Goal: Task Accomplishment & Management: Complete application form

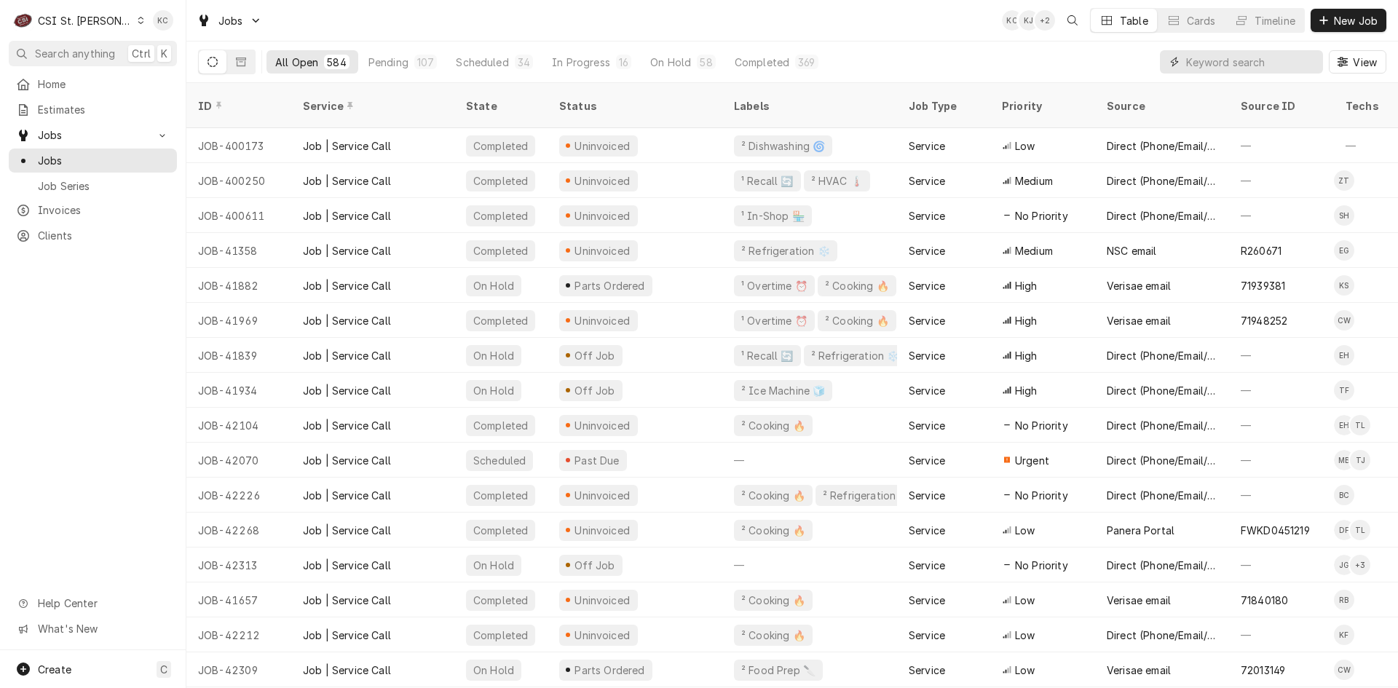
click at [1284, 68] on input "Dynamic Content Wrapper" at bounding box center [1251, 61] width 130 height 23
click at [1275, 64] on input "Dynamic Content Wrapper" at bounding box center [1251, 61] width 130 height 23
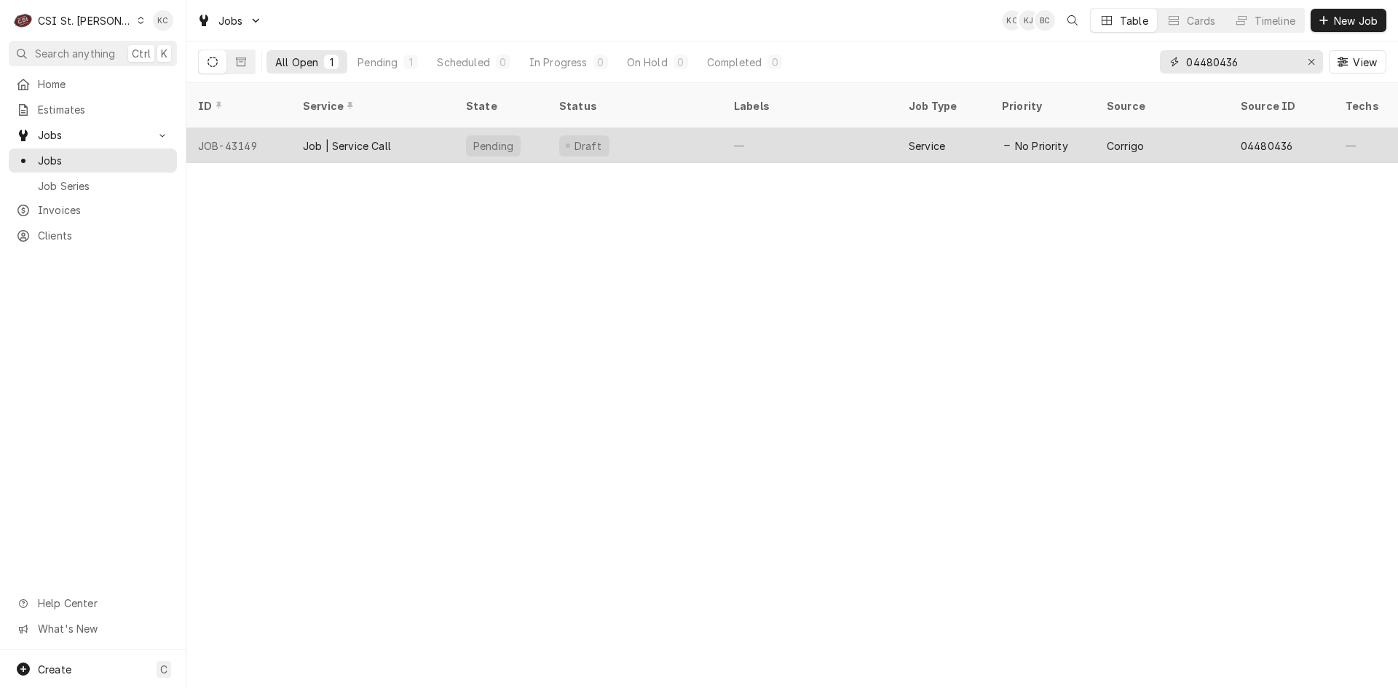
type input "04480436"
click at [653, 128] on div "Draft" at bounding box center [635, 145] width 175 height 35
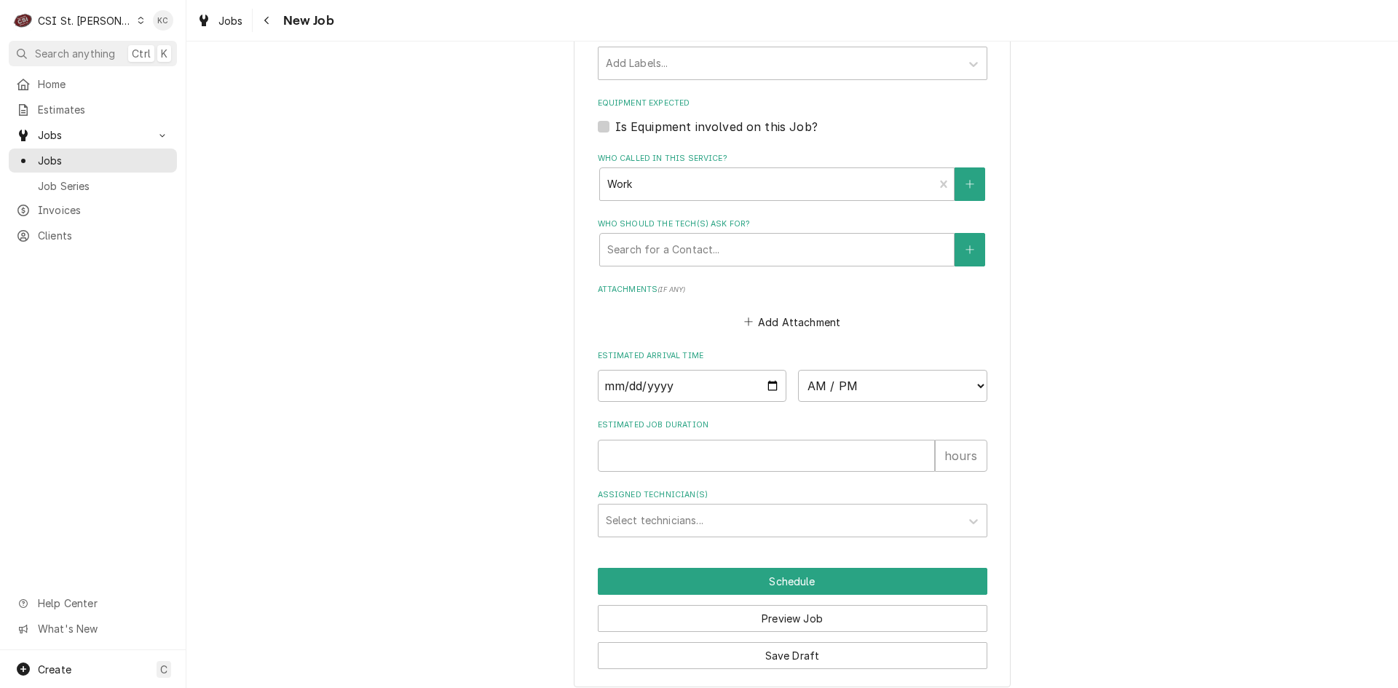
scroll to position [1145, 0]
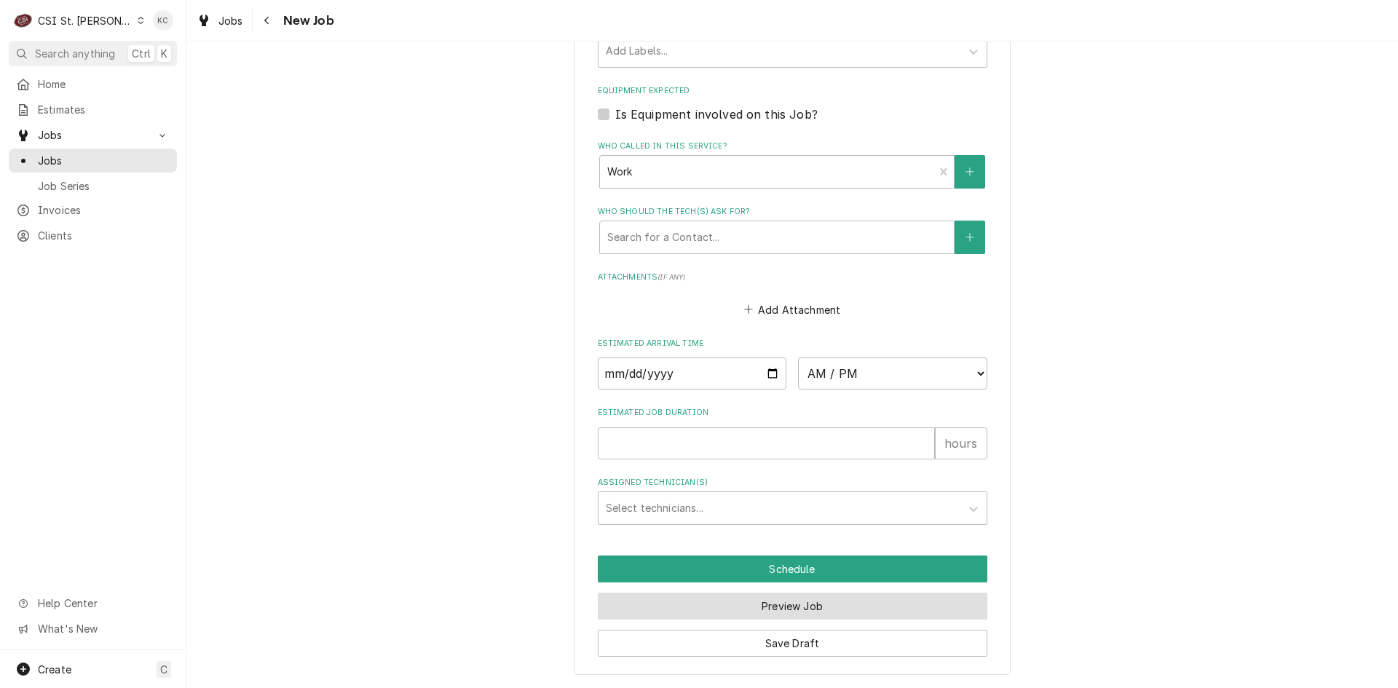
click at [826, 604] on button "Preview Job" at bounding box center [793, 606] width 390 height 27
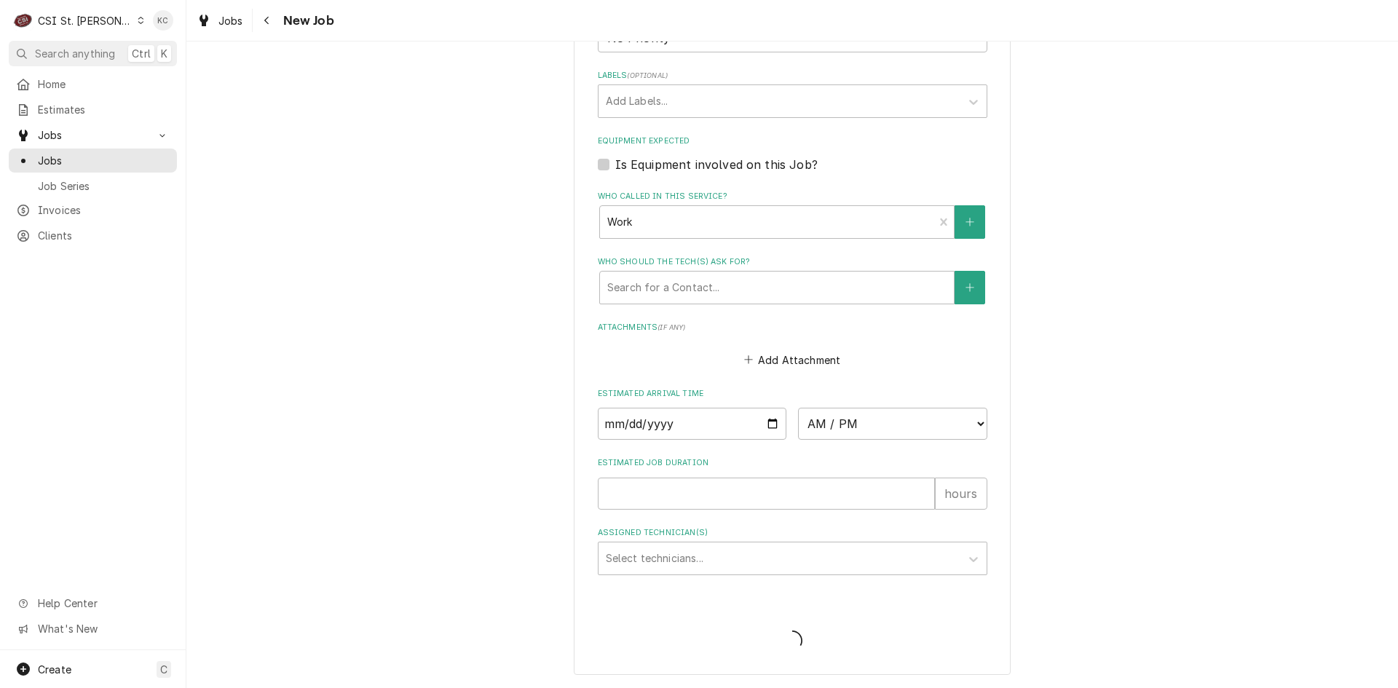
type textarea "x"
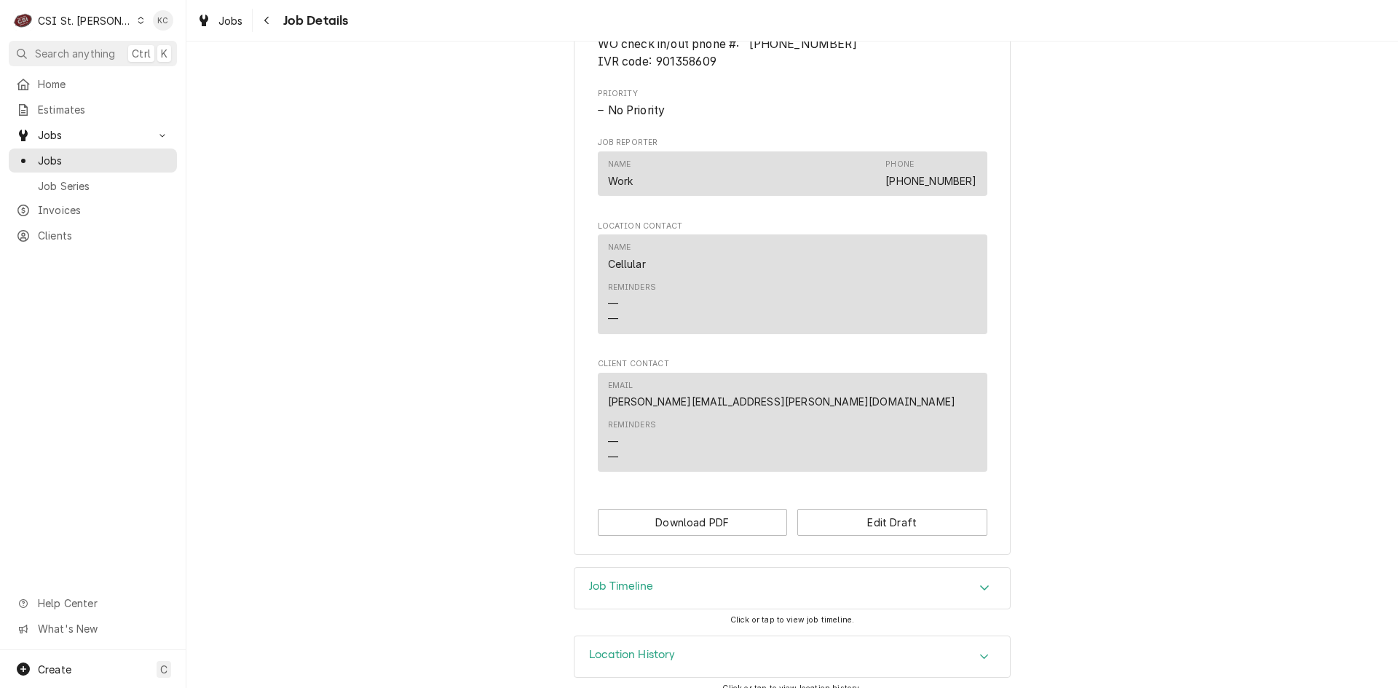
scroll to position [803, 0]
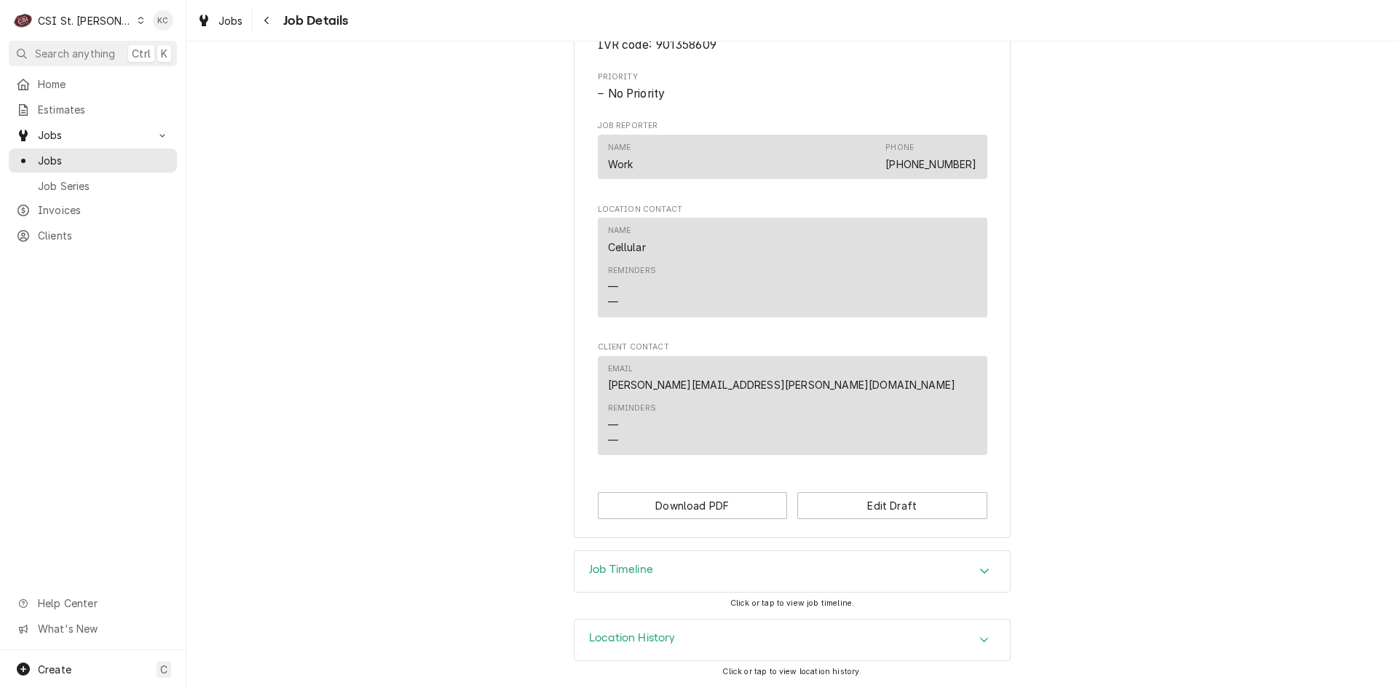
click at [902, 578] on div "Job Timeline" at bounding box center [792, 571] width 435 height 41
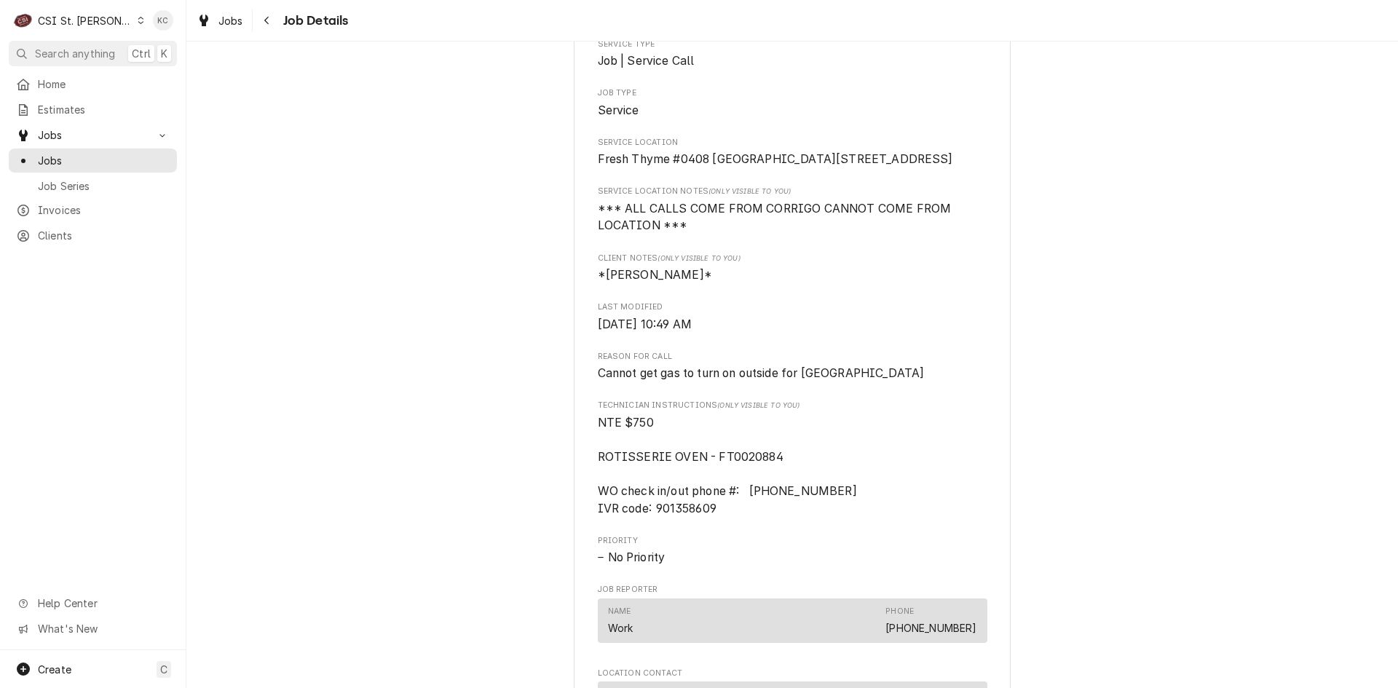
scroll to position [0, 0]
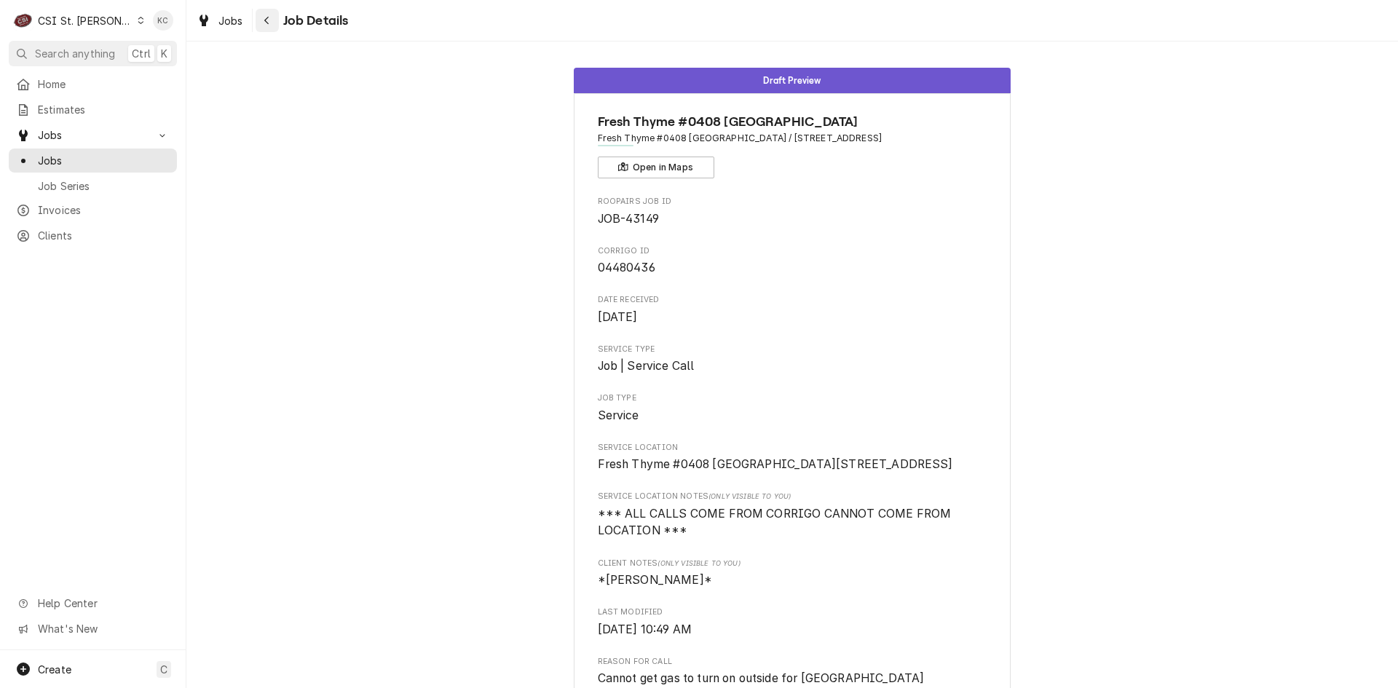
click at [260, 17] on div "Navigate back" at bounding box center [267, 20] width 15 height 15
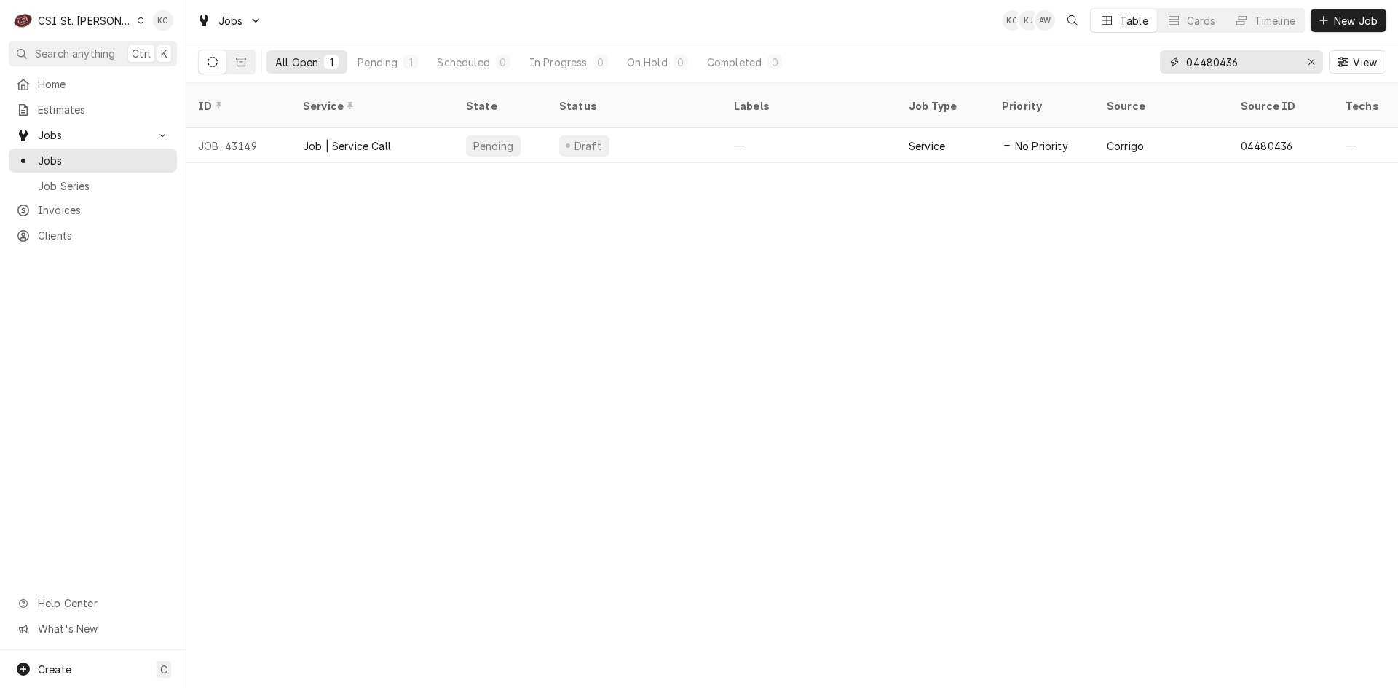
drag, startPoint x: 1255, startPoint y: 61, endPoint x: 1136, endPoint y: 77, distance: 119.8
click at [1136, 77] on div "All Open 1 Pending 1 Scheduled 0 In Progress 0 On Hold 0 Completed 0 04480436 V…" at bounding box center [792, 62] width 1188 height 41
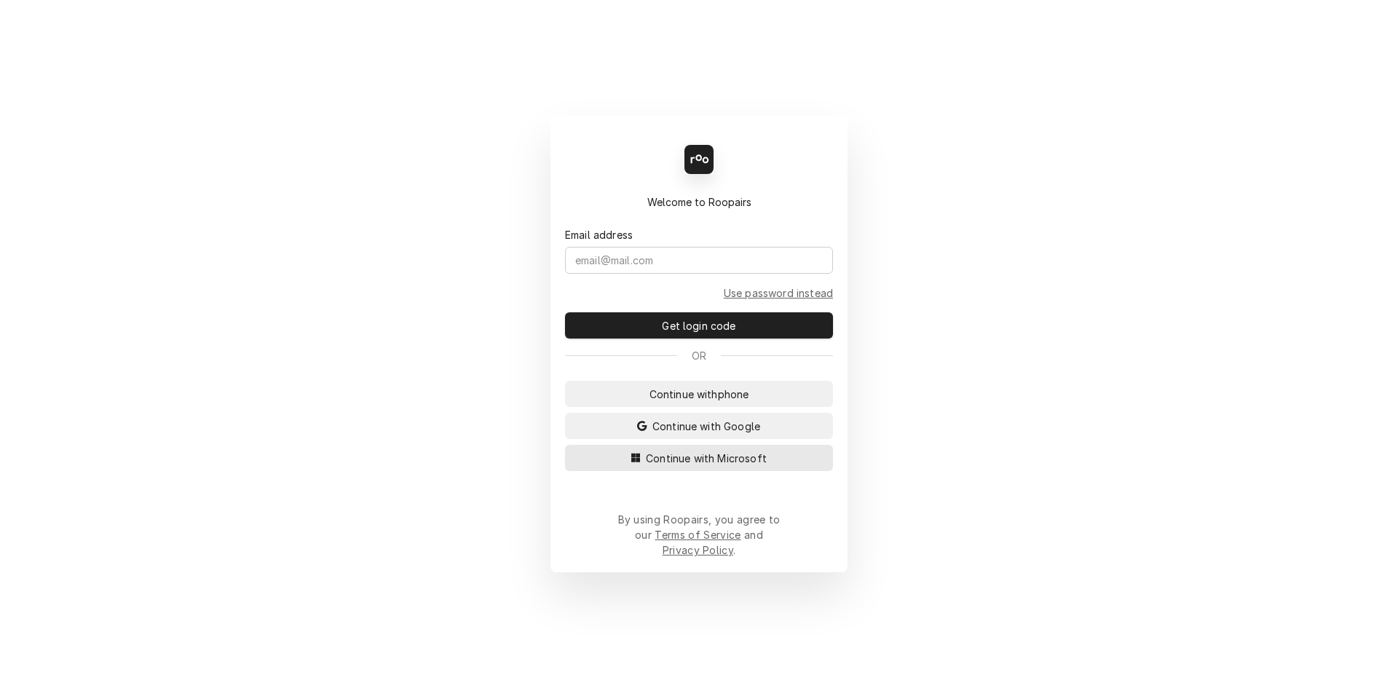
click at [751, 471] on button "Continue with Microsoft" at bounding box center [699, 458] width 268 height 26
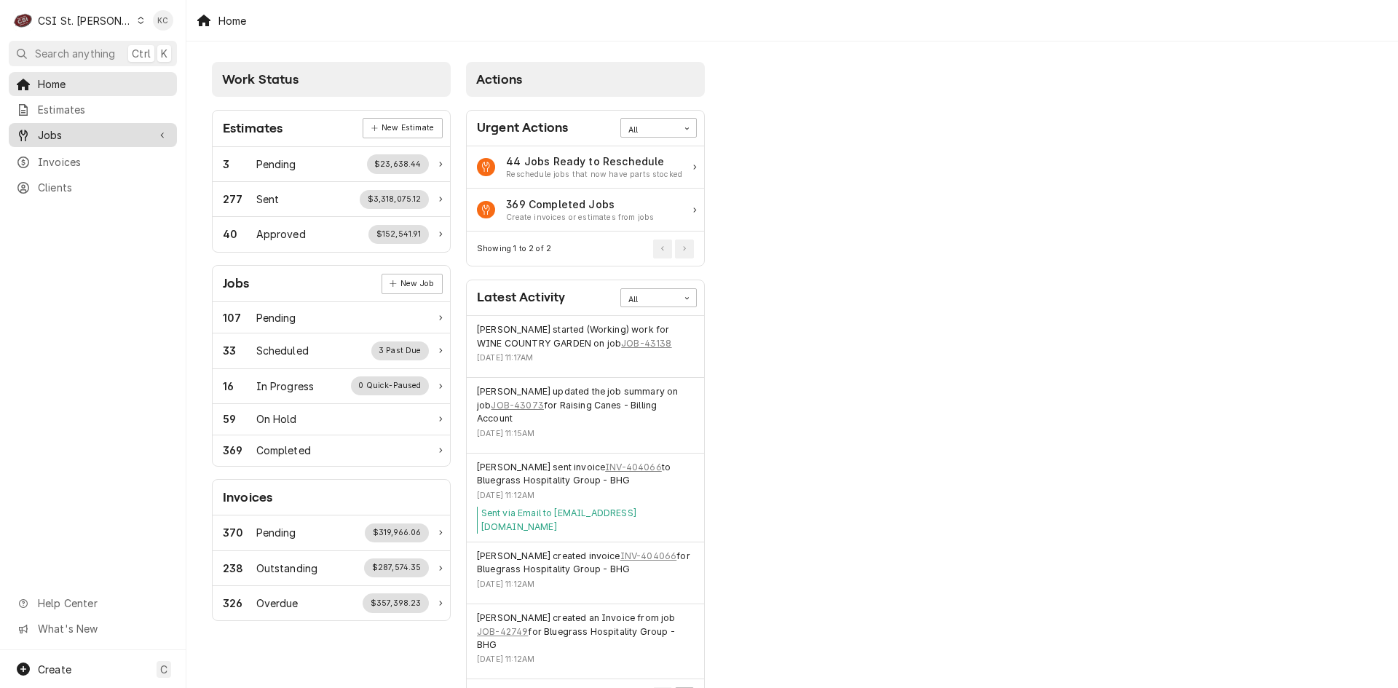
click at [31, 134] on div "Jobs" at bounding box center [82, 134] width 132 height 15
click at [35, 128] on div "Jobs" at bounding box center [82, 134] width 132 height 15
click at [39, 141] on link "Jobs" at bounding box center [93, 135] width 168 height 24
click at [53, 153] on span "Jobs" at bounding box center [104, 160] width 132 height 15
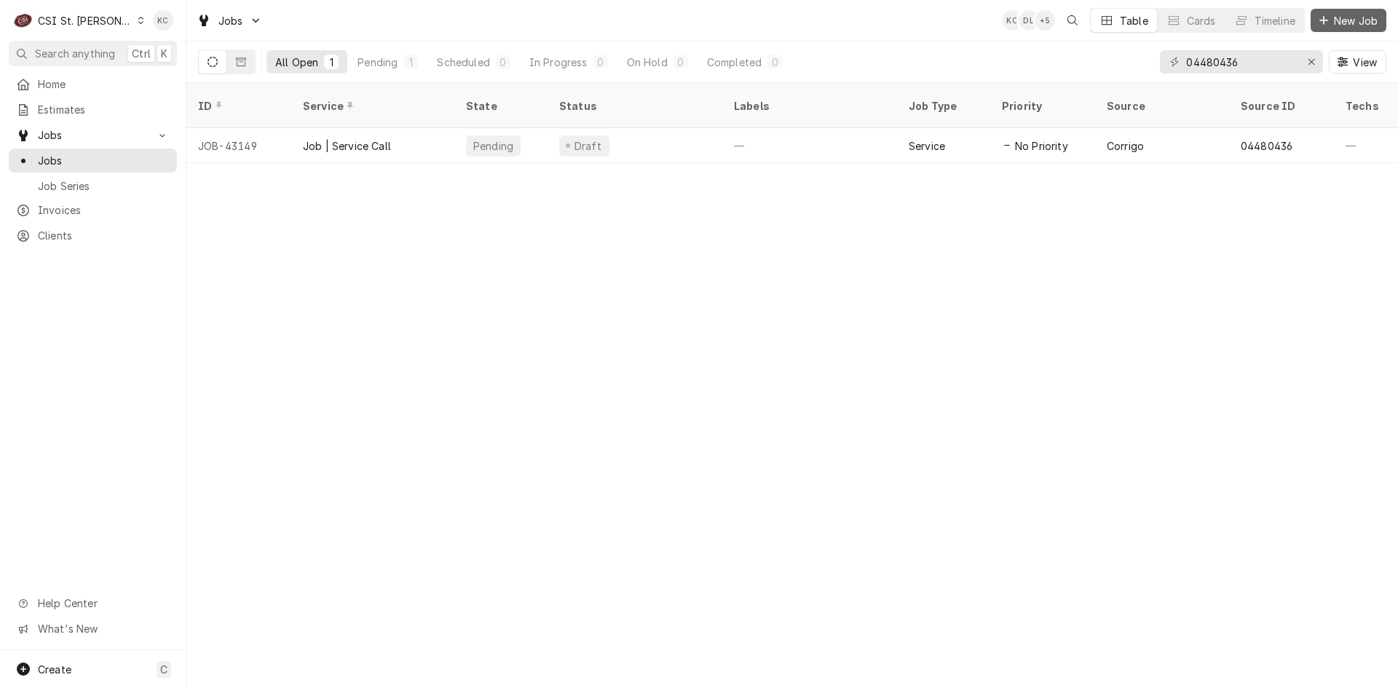
click at [1325, 18] on icon "Dynamic Content Wrapper" at bounding box center [1323, 20] width 9 height 10
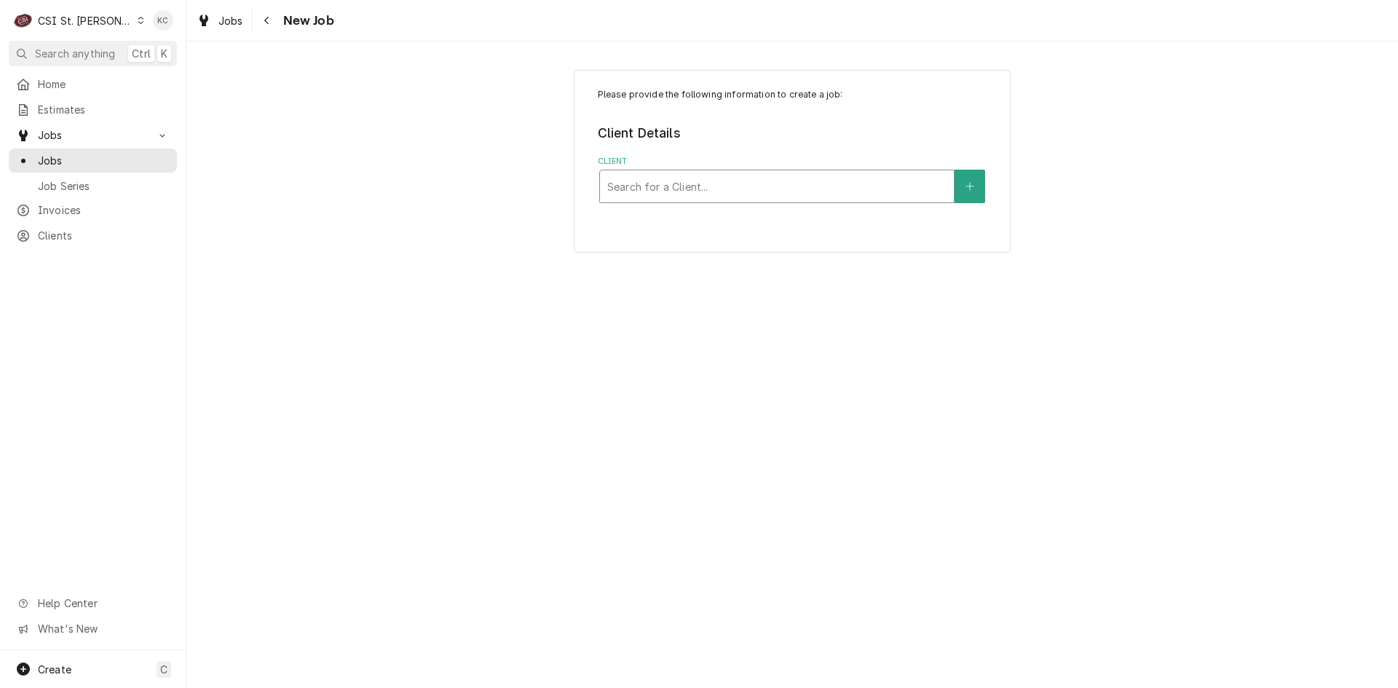
click at [762, 188] on div "Client" at bounding box center [776, 186] width 339 height 26
click at [650, 187] on input "edware don" at bounding box center [639, 186] width 65 height 23
type input "edward don"
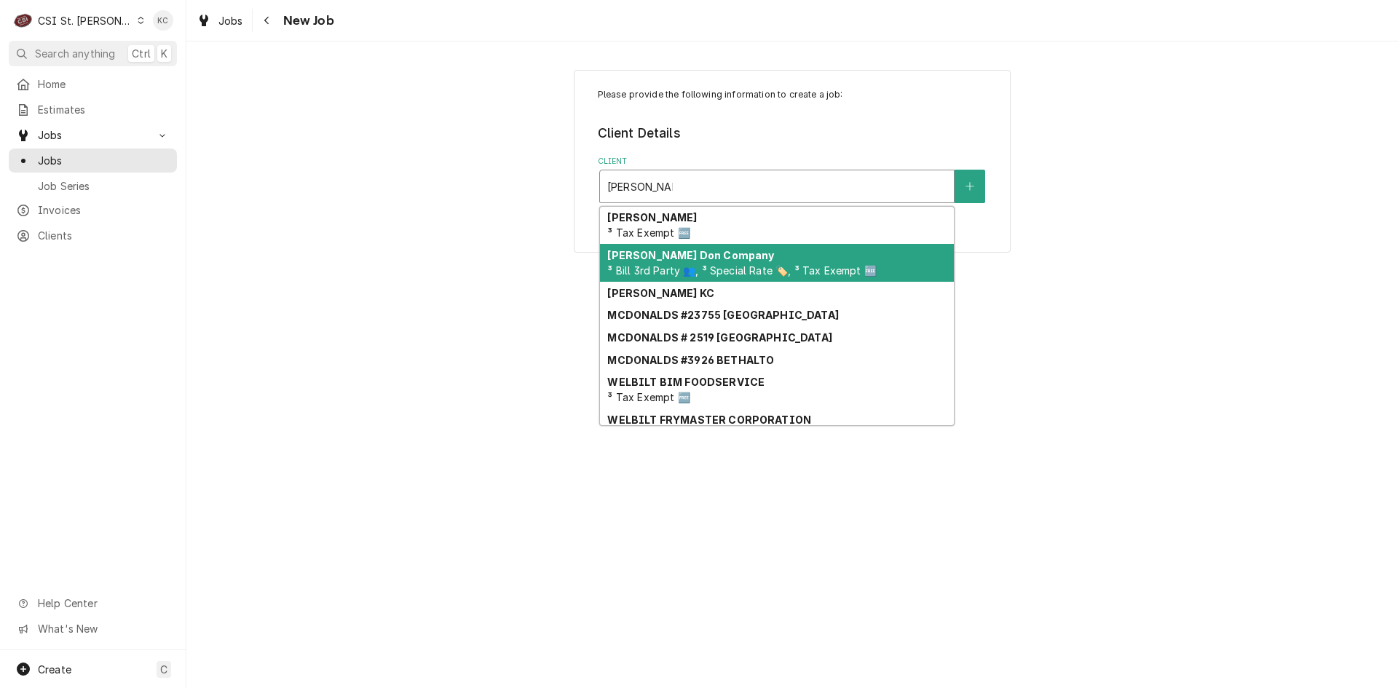
click at [732, 250] on div "Edward Don Company ³ Bill 3rd Party 👥, ³ Special Rate 🏷️, ³ Tax Exempt 🆓" at bounding box center [777, 263] width 354 height 38
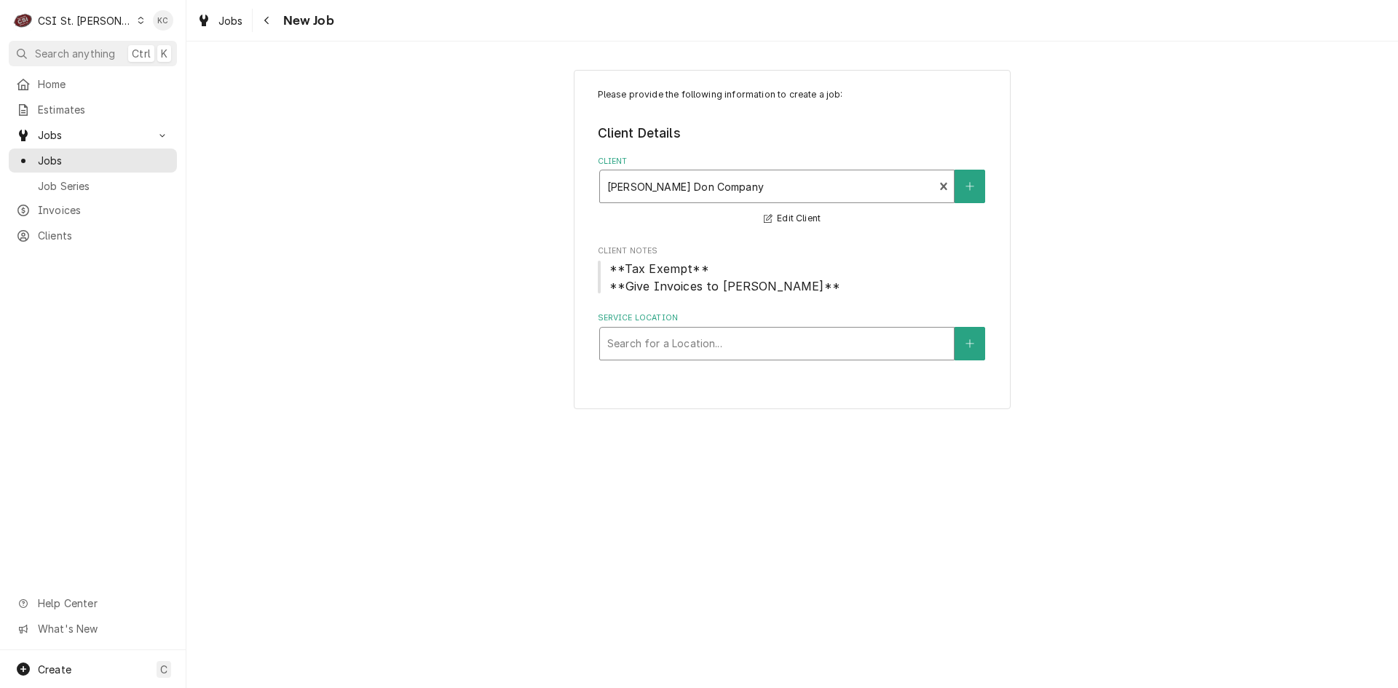
click at [725, 352] on div "Service Location" at bounding box center [776, 344] width 339 height 26
type input "becky david"
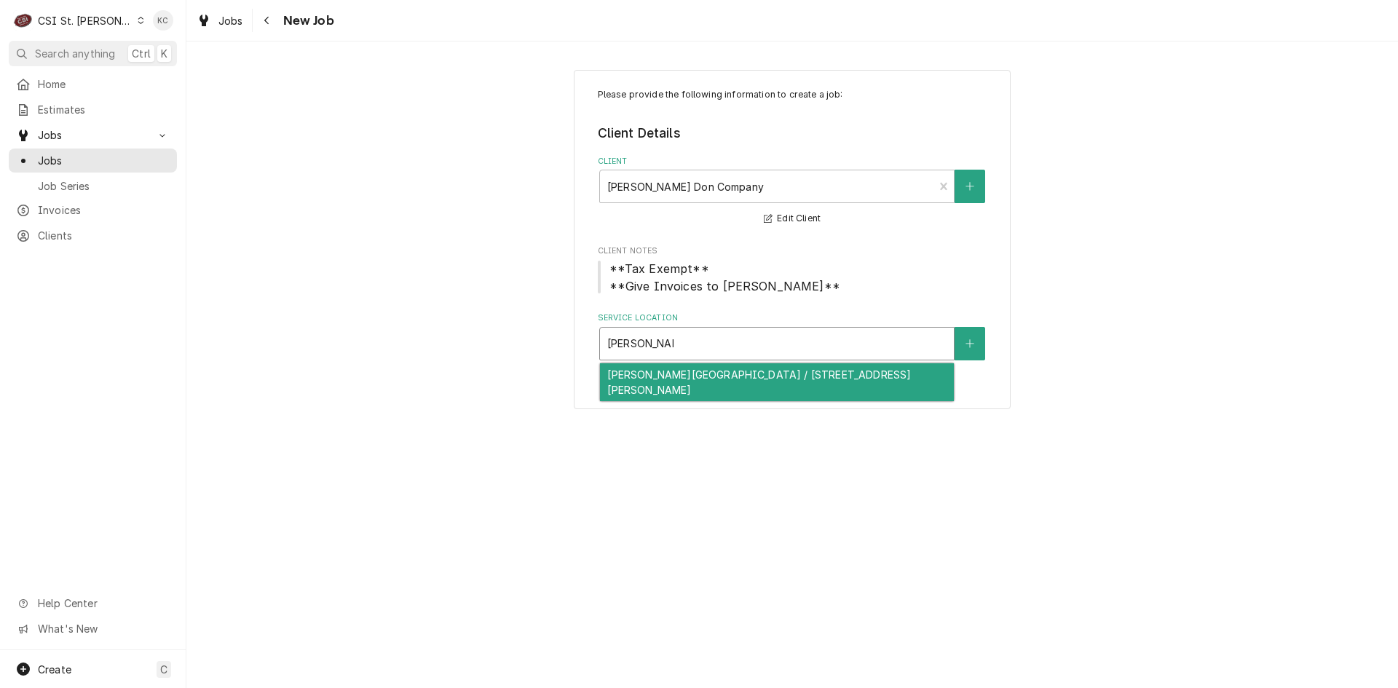
click at [722, 392] on div "Becky David Elementary / 1155 Jungs Station Rd, St Charles, MO 63303" at bounding box center [777, 382] width 354 height 38
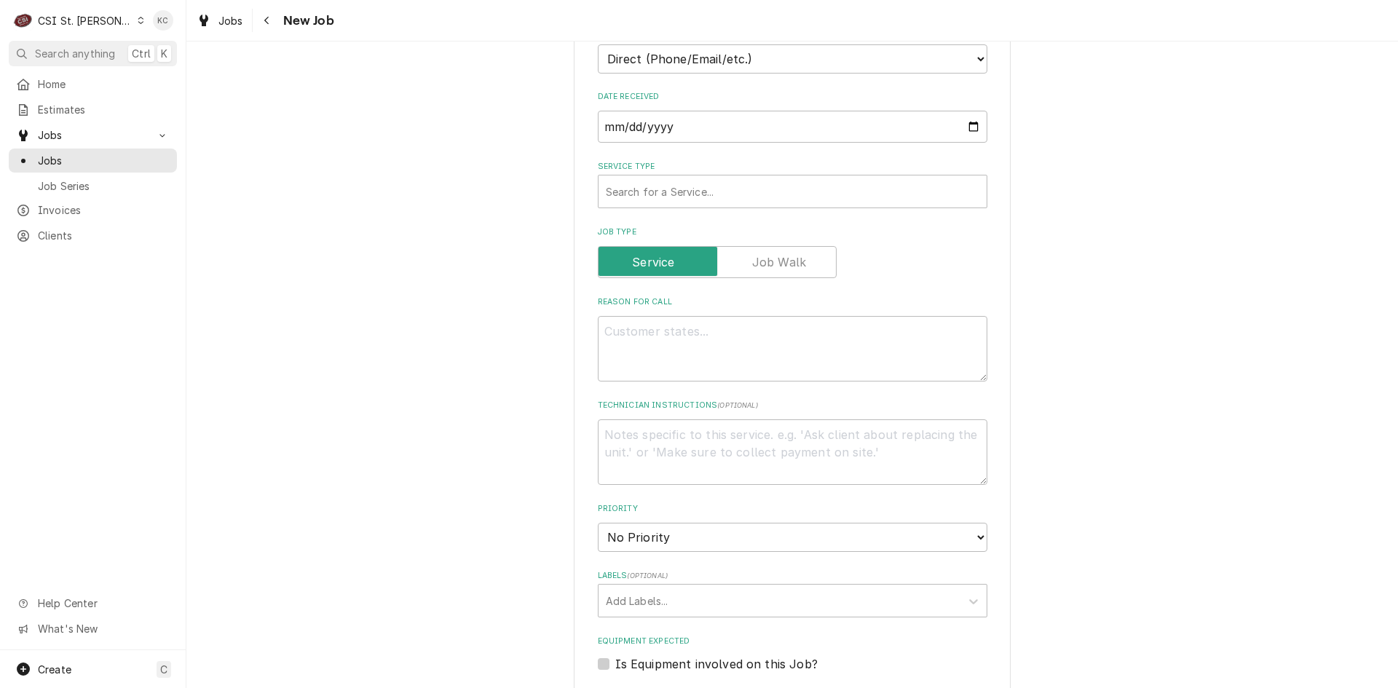
scroll to position [437, 0]
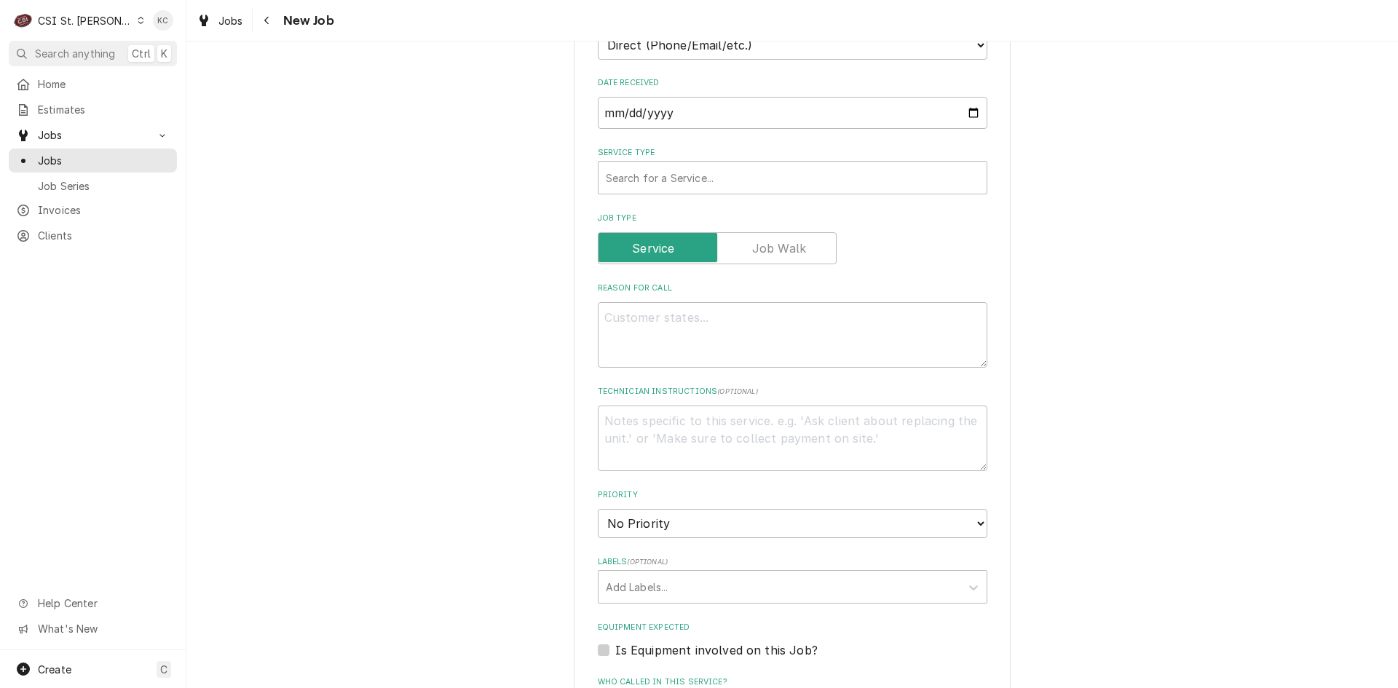
click at [625, 158] on label "Service Type" at bounding box center [793, 153] width 390 height 12
click at [626, 170] on div "Service Type" at bounding box center [793, 178] width 374 height 26
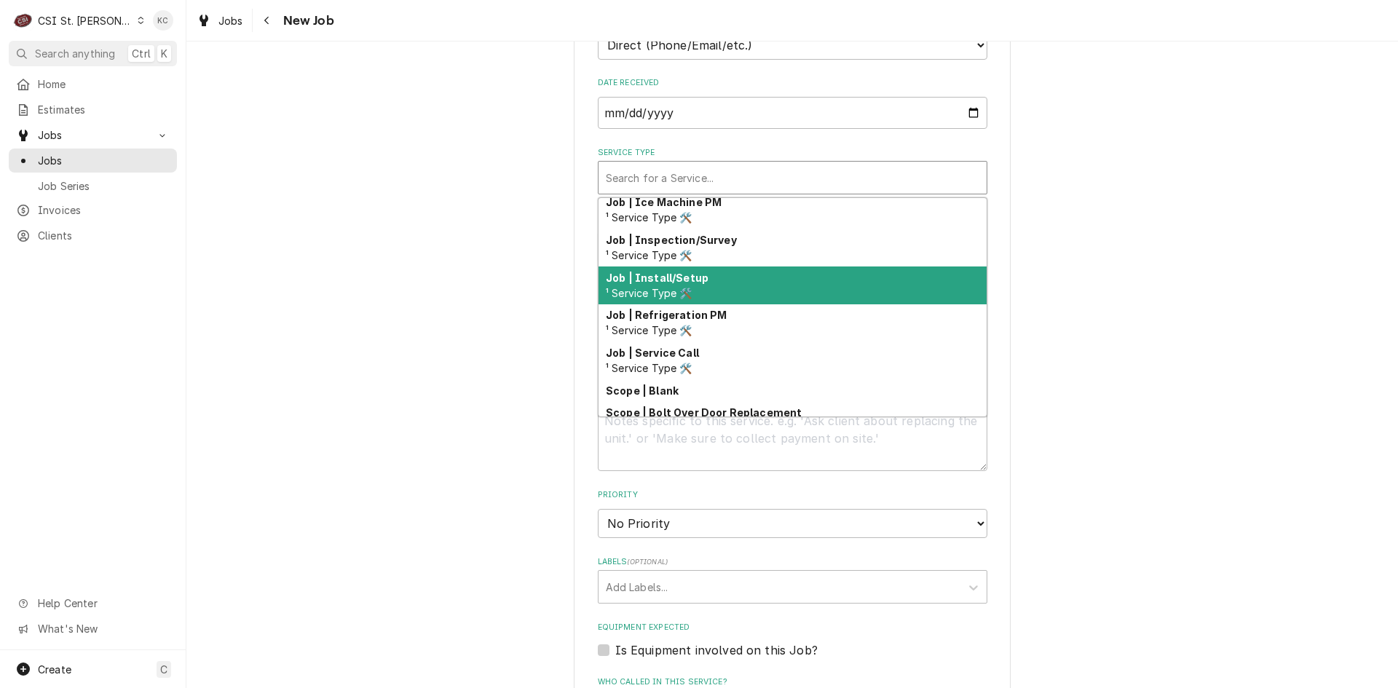
scroll to position [772, 0]
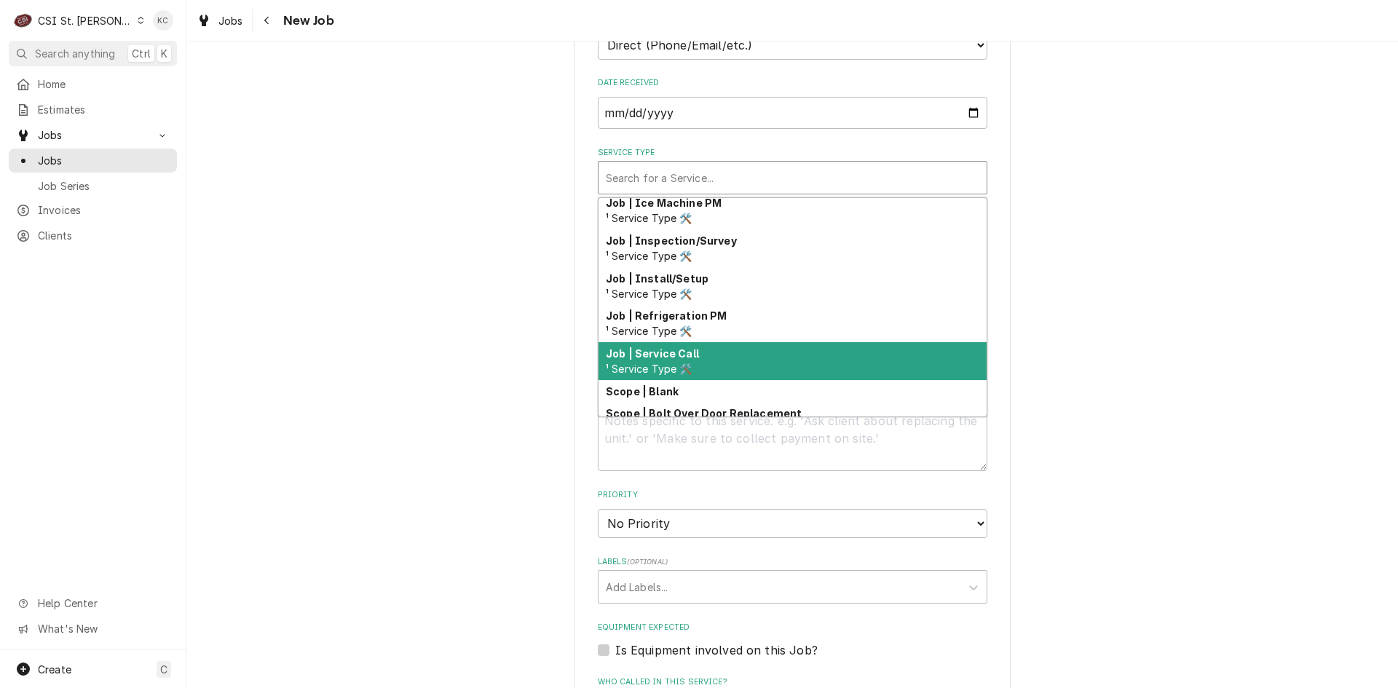
click at [698, 351] on div "Job | Service Call ¹ Service Type 🛠️" at bounding box center [793, 361] width 388 height 38
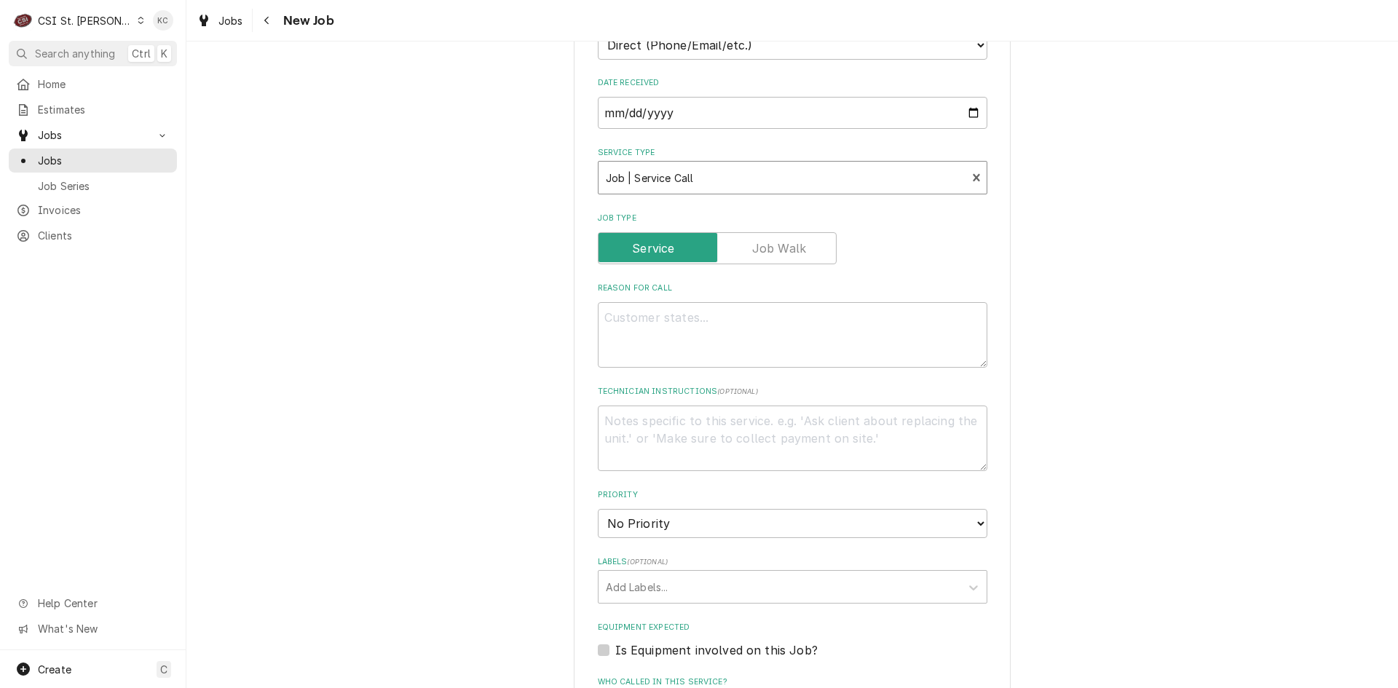
click at [989, 333] on div "Please provide the following information to create a job: Client Details Client…" at bounding box center [792, 404] width 437 height 1542
click at [880, 328] on textarea "Reason For Call" at bounding box center [793, 335] width 390 height 66
click at [629, 316] on textarea "Reason For Call" at bounding box center [793, 335] width 390 height 66
paste textarea "Our steam well nob does not turn on"
type textarea "x"
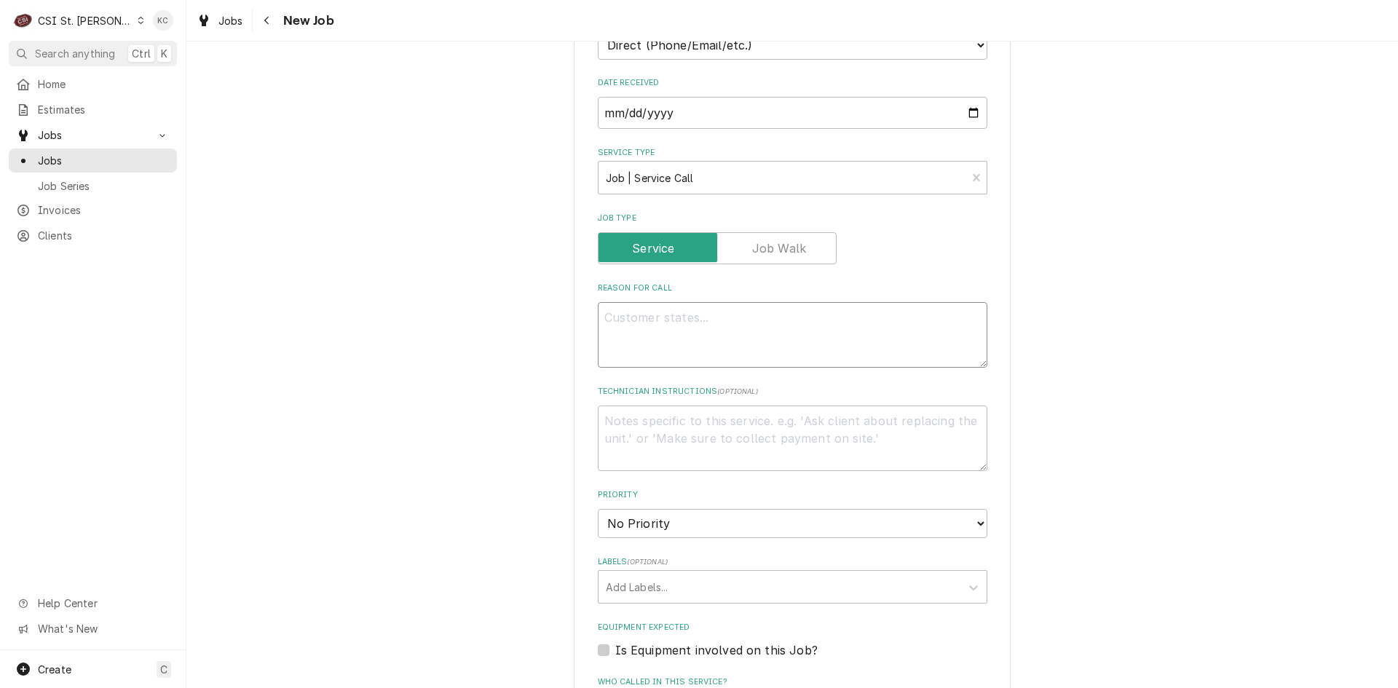
type textarea "Our steam well nob does not turn on"
type textarea "x"
type textarea "Our steam well nob does not turn on"
click at [703, 422] on textarea "Technician Instructions ( optional )" at bounding box center [793, 439] width 390 height 66
type textarea "x"
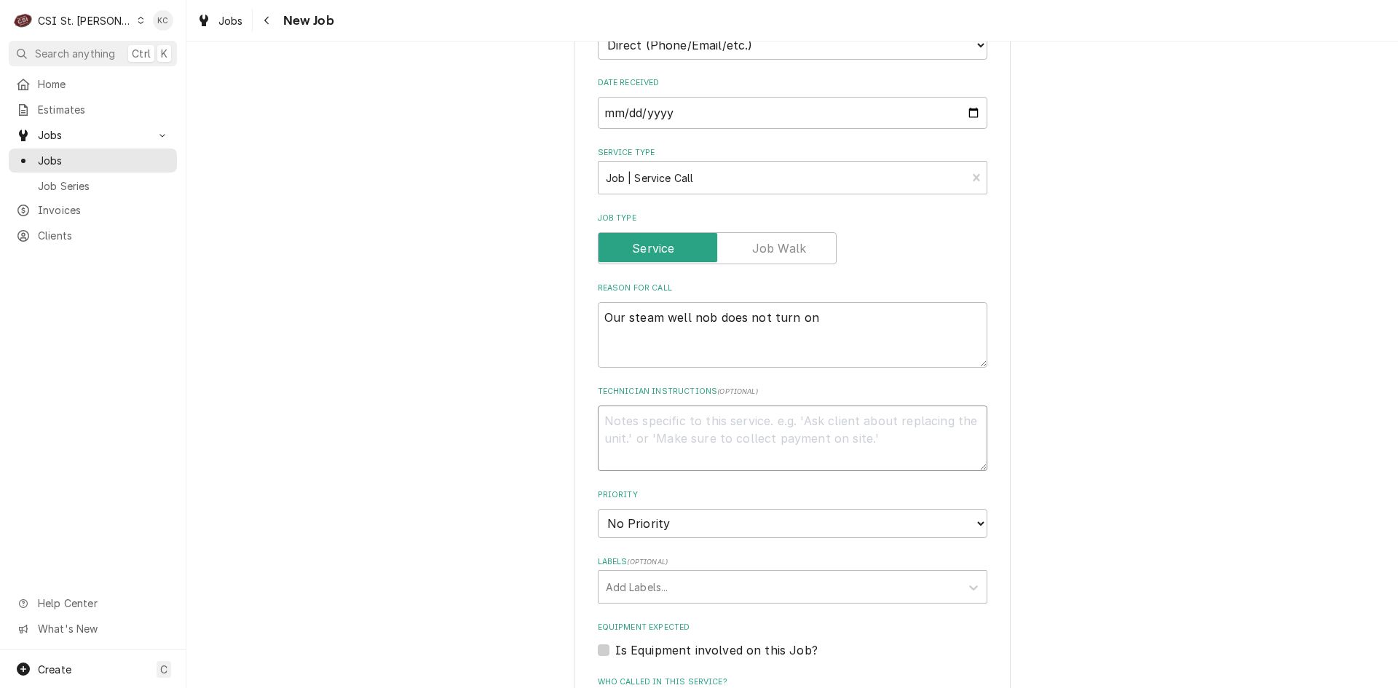
type textarea "J"
type textarea "x"
type textarea "Jo"
type textarea "x"
type textarea "Joh"
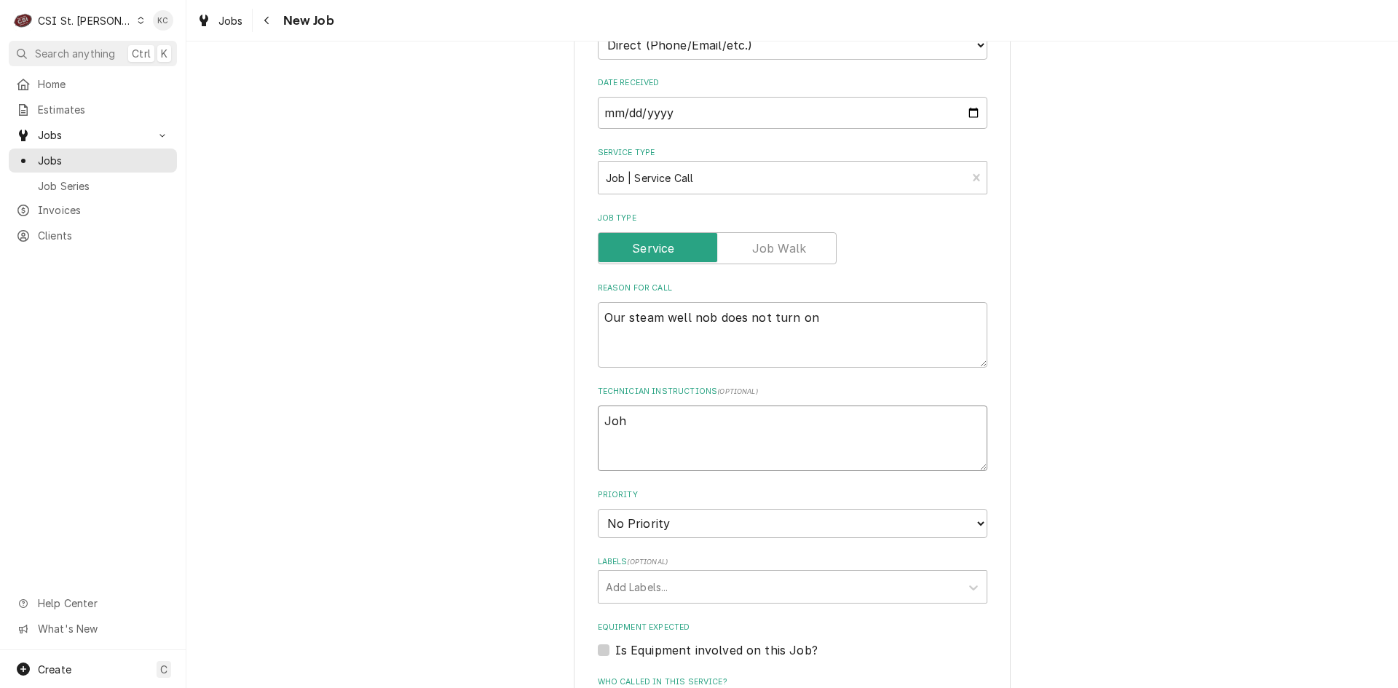
type textarea "x"
type textarea "John"
type textarea "x"
type textarea "John"
type textarea "x"
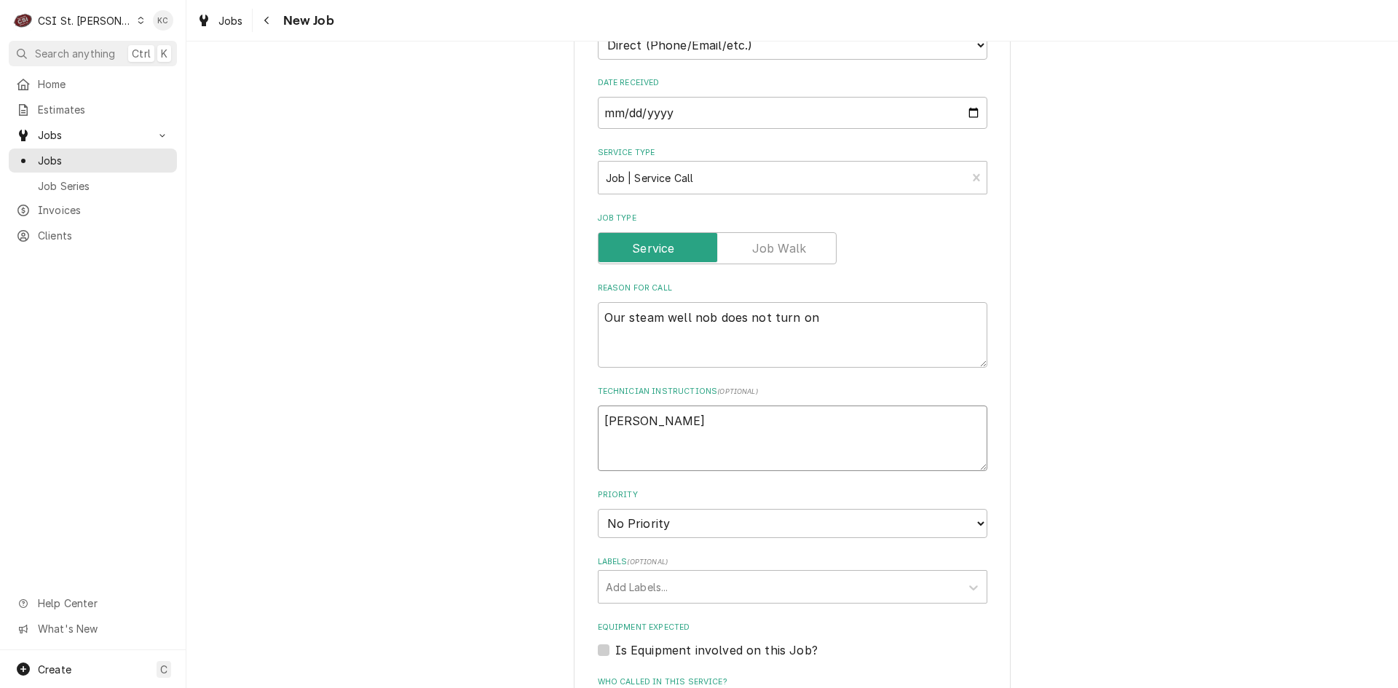
type textarea "John K"
type textarea "x"
type textarea "John Ka"
type textarea "x"
type textarea "John Kan"
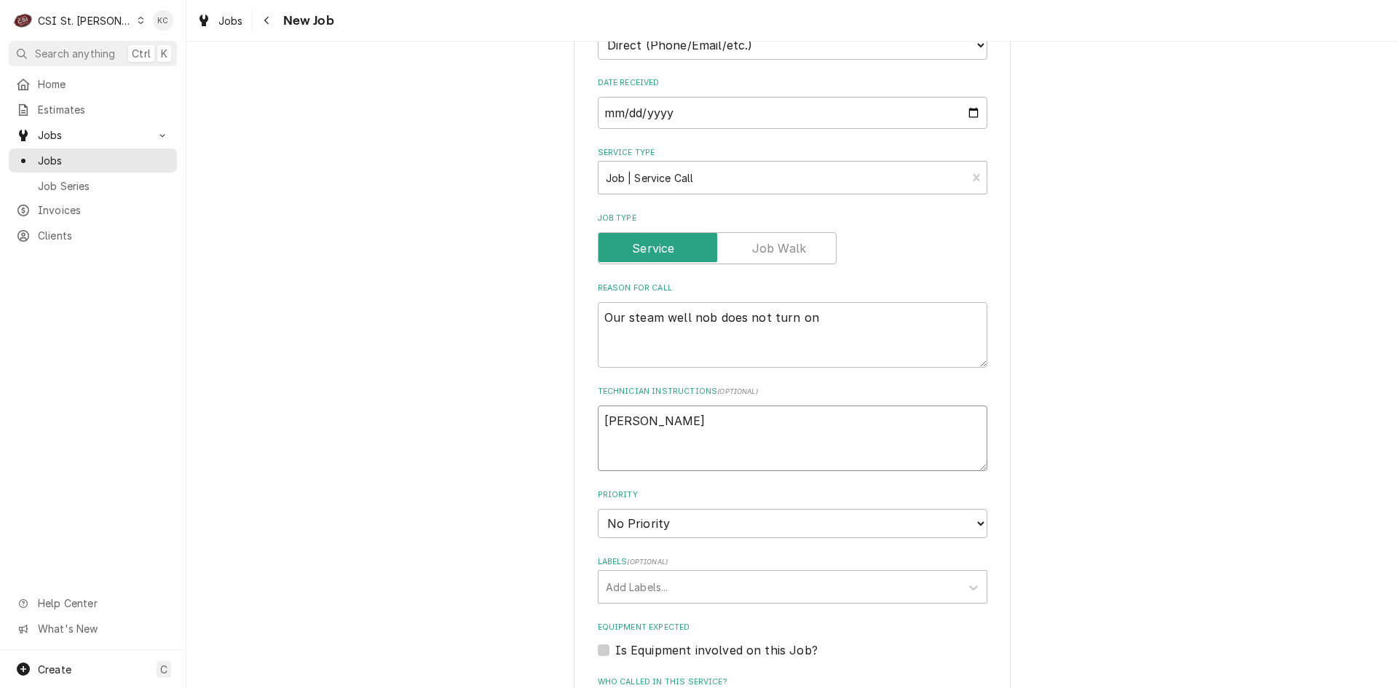
type textarea "x"
type textarea "John Kann"
type textarea "x"
type textarea "John Kanna"
type textarea "x"
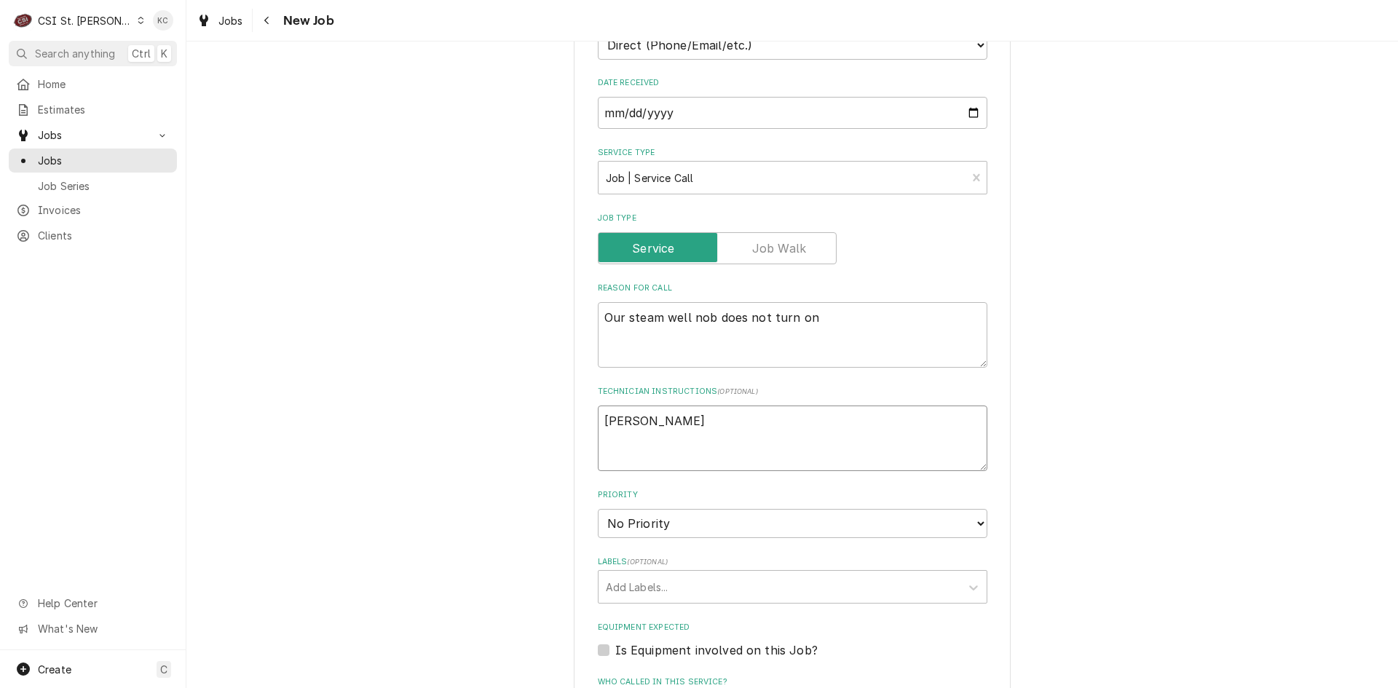
type textarea "John Kannad"
type textarea "x"
type textarea "John Kannady"
type textarea "x"
type textarea "John Kannady"
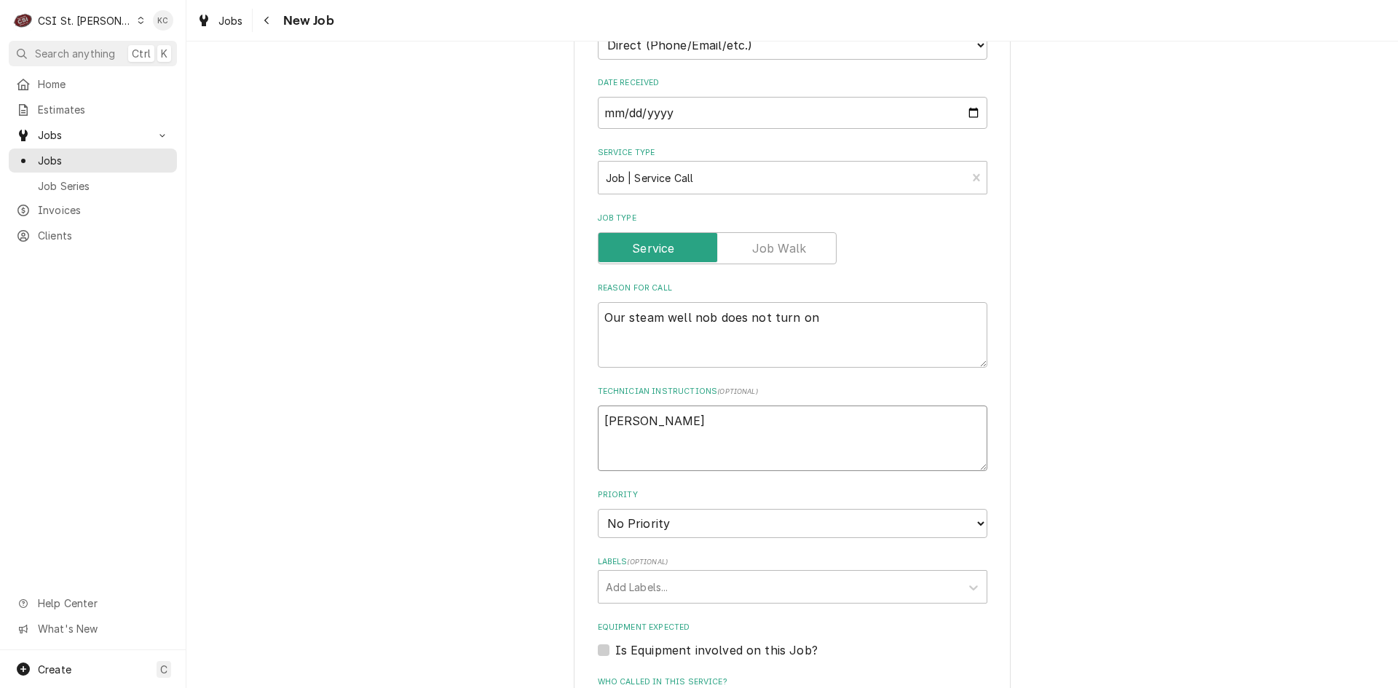
type textarea "x"
type textarea "John Kannady -"
type textarea "x"
type textarea "John Kannady -"
type textarea "x"
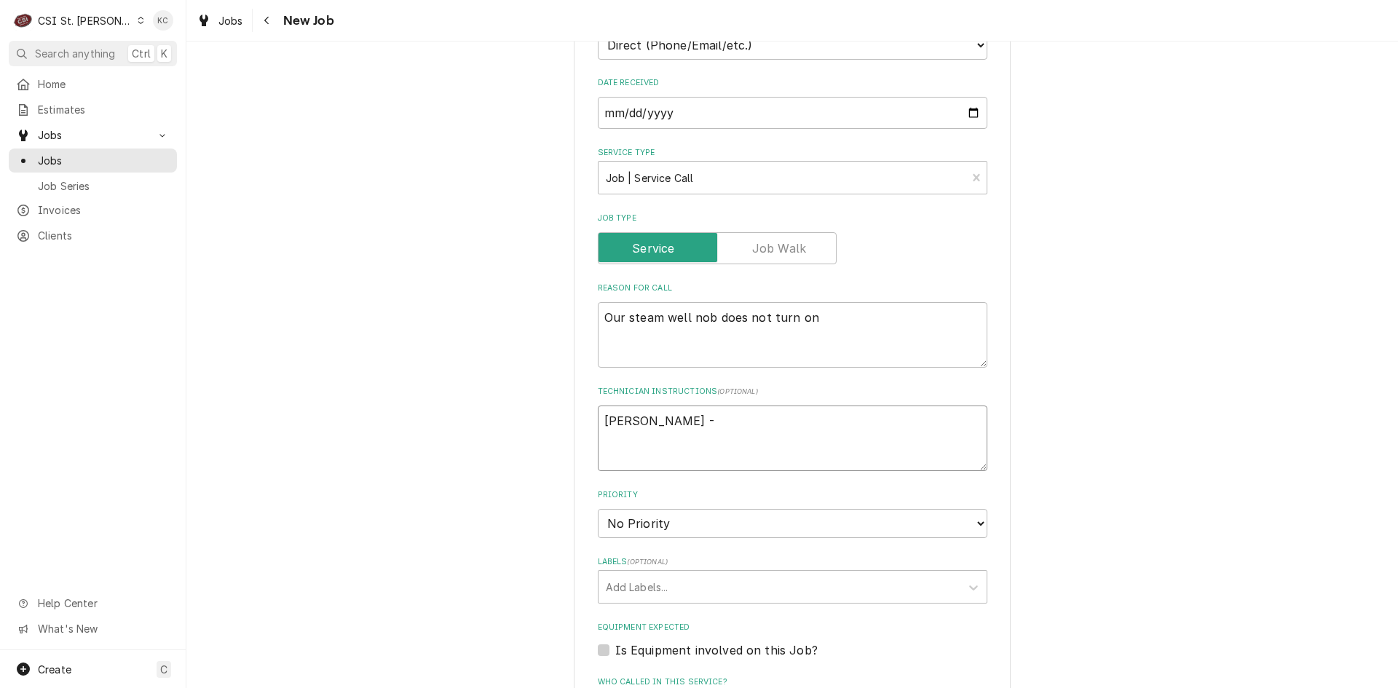
type textarea "John Kannady -"
type textarea "x"
type textarea "John Kannady"
type textarea "x"
type textarea "John Kannady -"
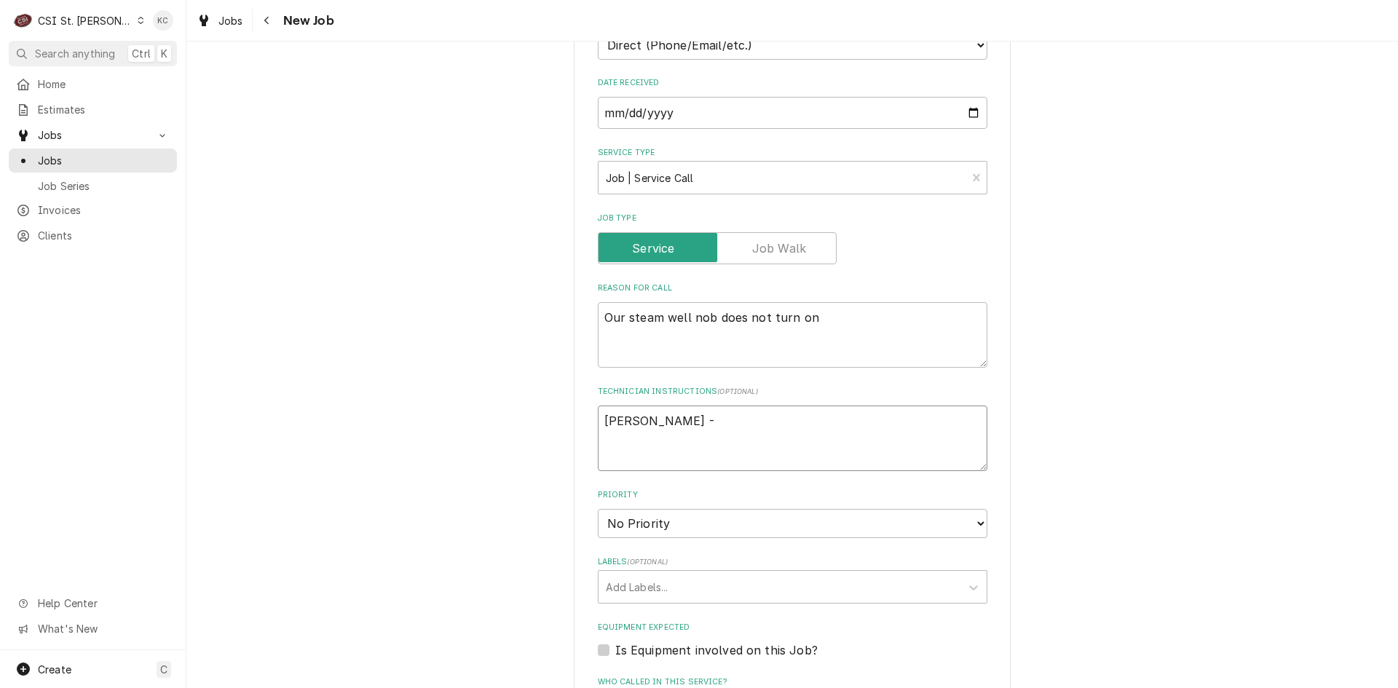
type textarea "x"
type textarea "John Kannady -"
type textarea "x"
type textarea "John Kannady - 6"
type textarea "x"
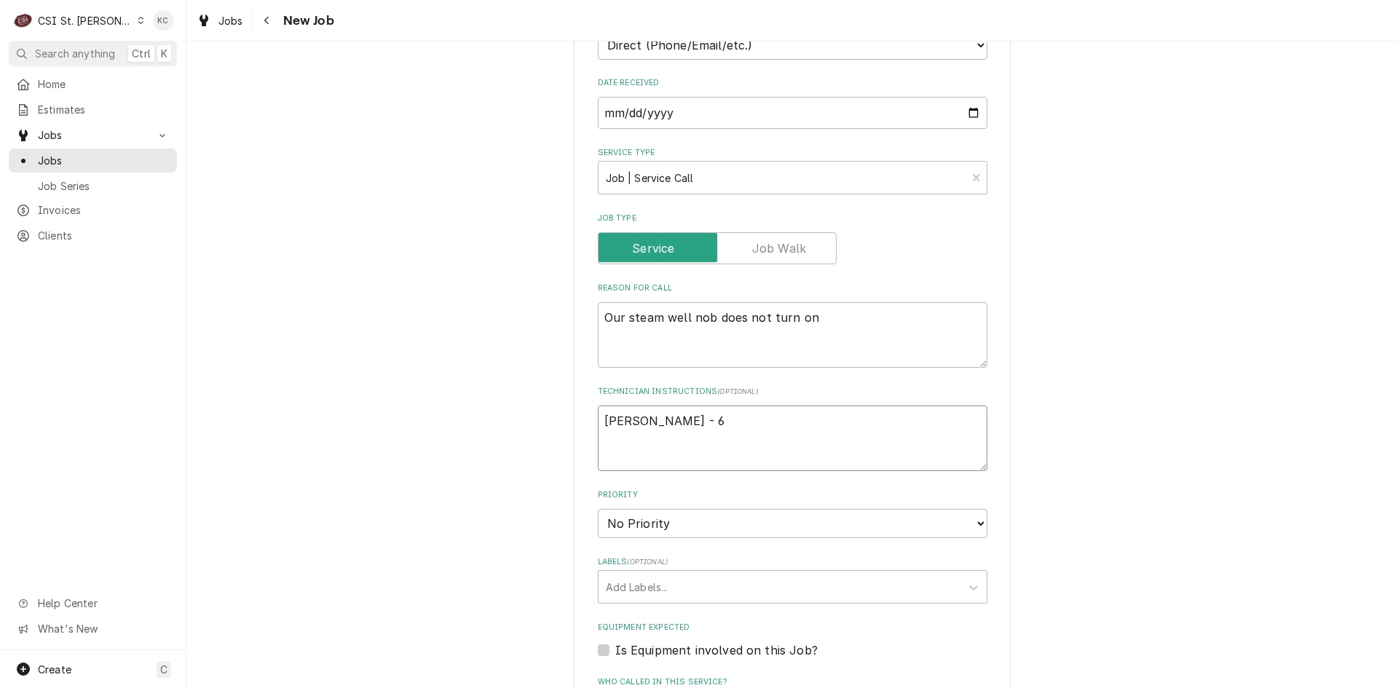
type textarea "John Kannady - 63"
type textarea "x"
type textarea "John Kannady - 636"
type textarea "x"
type textarea "John Kannady - 636"
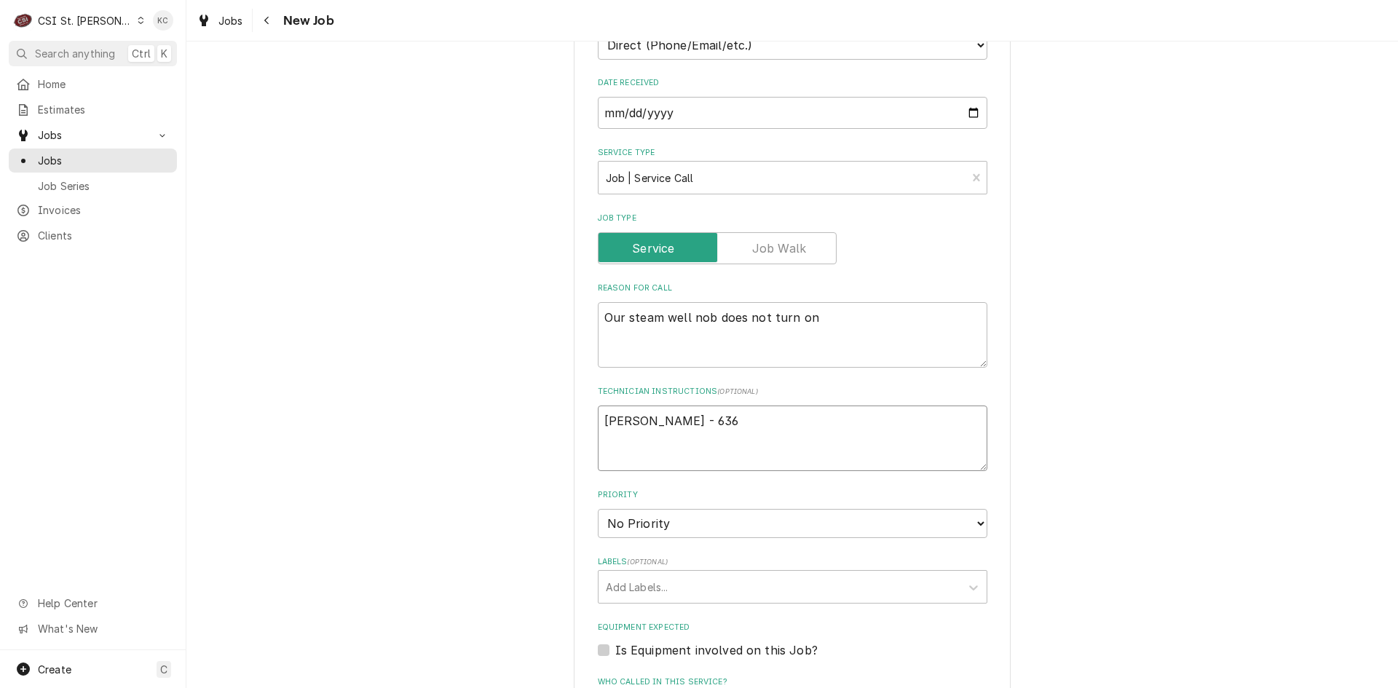
type textarea "x"
type textarea "John Kannady - 636 8"
type textarea "x"
type textarea "John Kannady - 636 85"
type textarea "x"
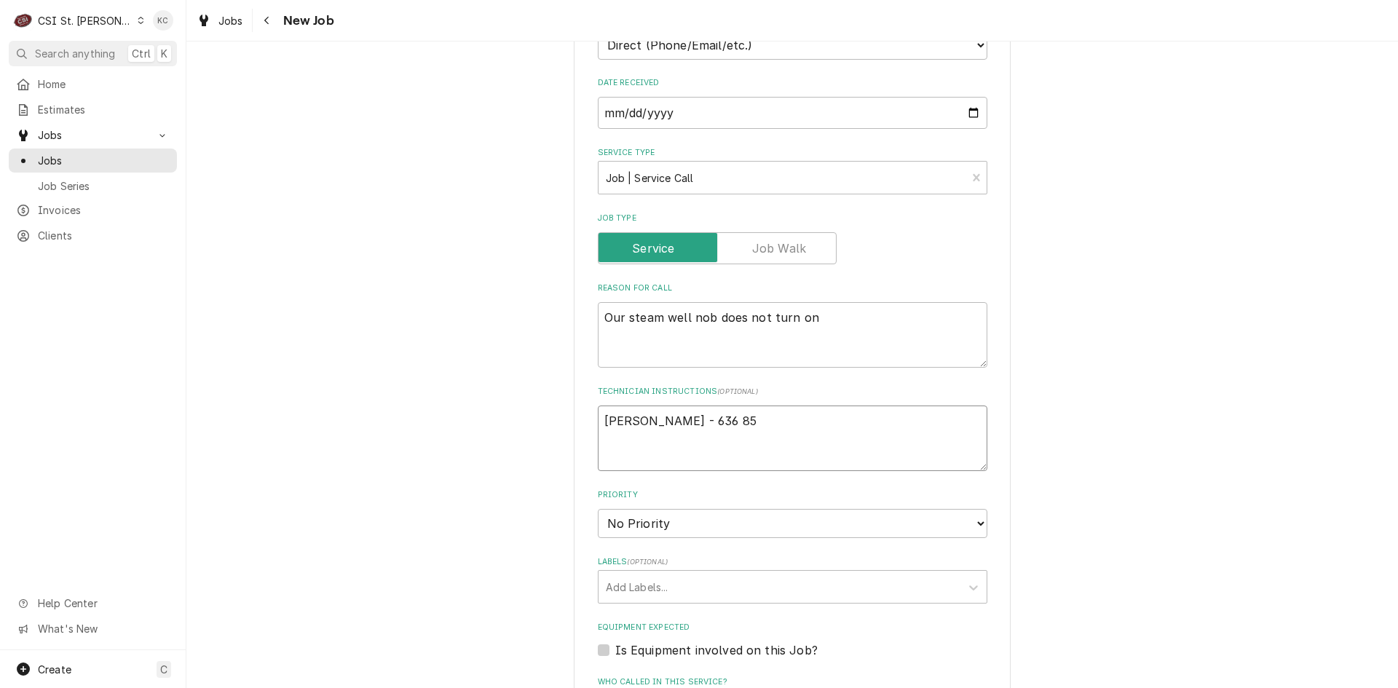
type textarea "John Kannady - 636 851"
type textarea "x"
type textarea "John Kannady - 636 851-"
type textarea "x"
type textarea "John Kannady - 636 851-6"
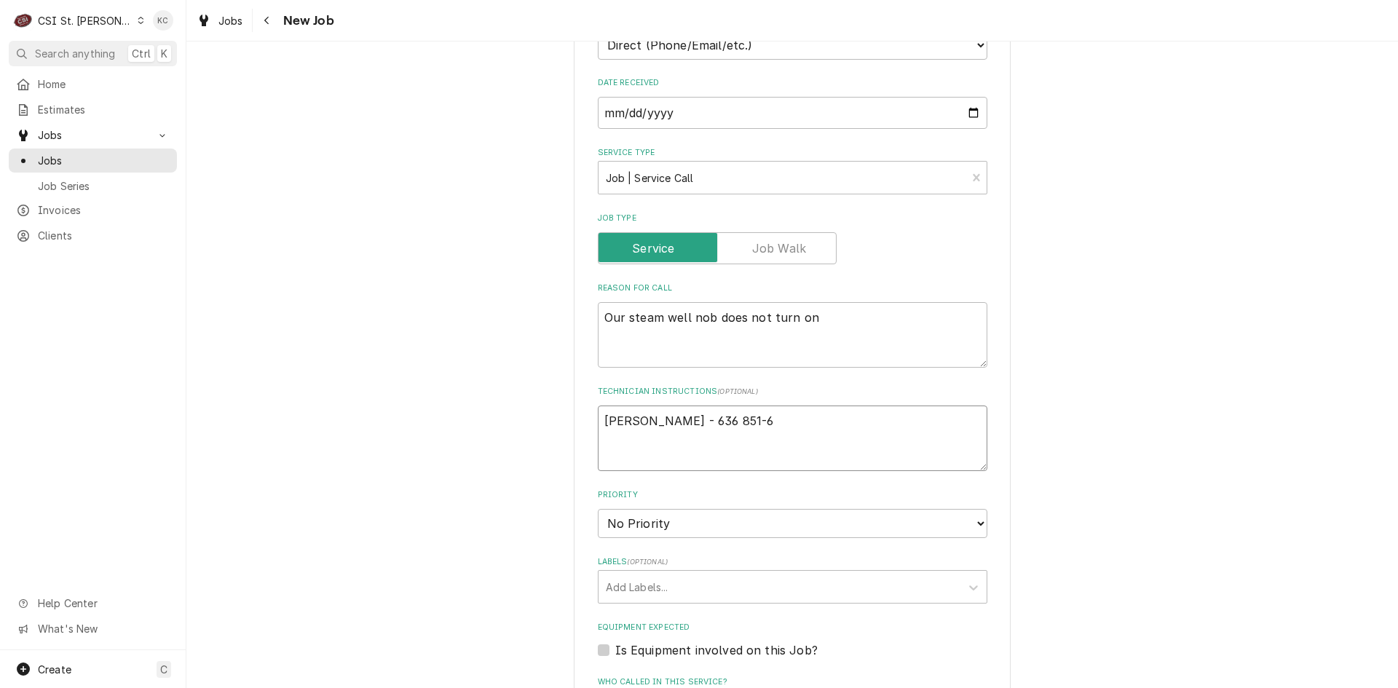
type textarea "x"
type textarea "John Kannady - 636 851-61"
type textarea "x"
type textarea "John Kannady - 636 851-619"
type textarea "x"
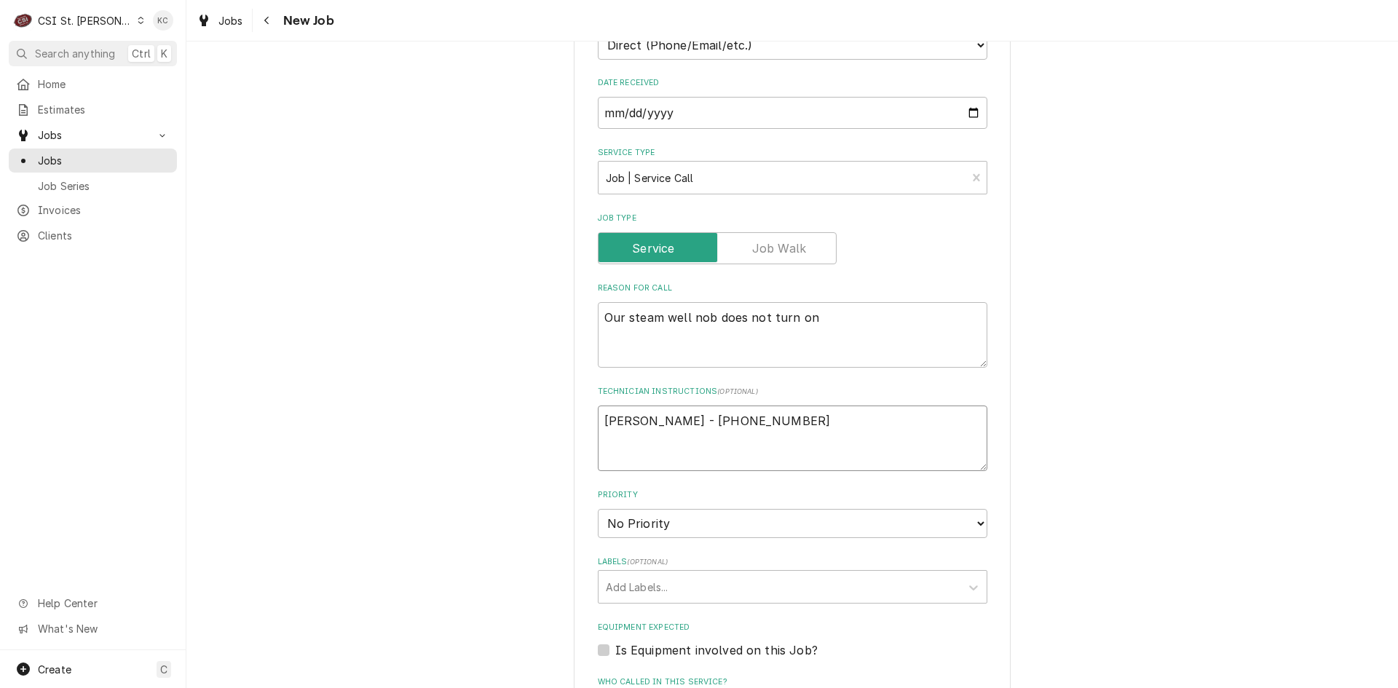
type textarea "John Kannady - 636 851-6197"
type textarea "x"
type textarea "John Kannady - 636 851-6197"
click at [677, 521] on select "No Priority Urgent High Medium Low" at bounding box center [793, 523] width 390 height 29
select select "4"
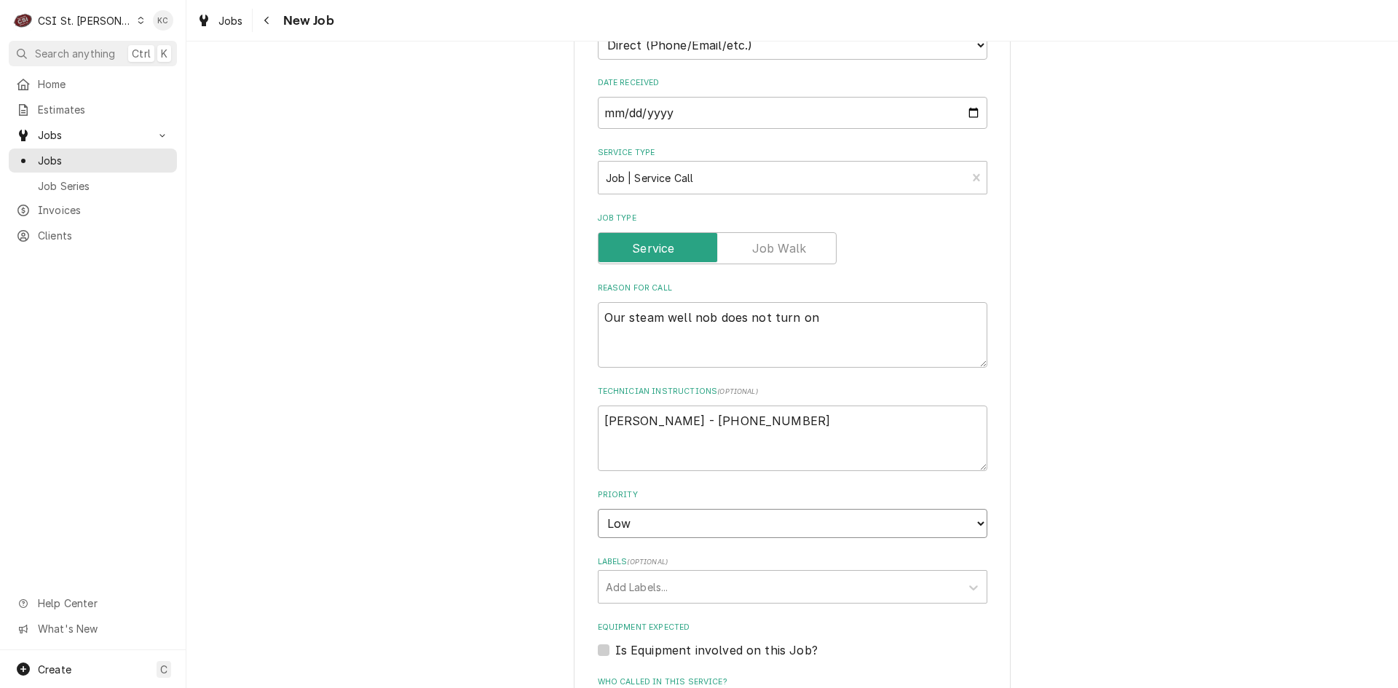
click at [598, 509] on select "No Priority Urgent High Medium Low" at bounding box center [793, 523] width 390 height 29
click at [677, 584] on div "Labels" at bounding box center [779, 587] width 347 height 26
click at [1115, 561] on div "Please provide the following information to create a job: Client Details Client…" at bounding box center [792, 470] width 1212 height 1700
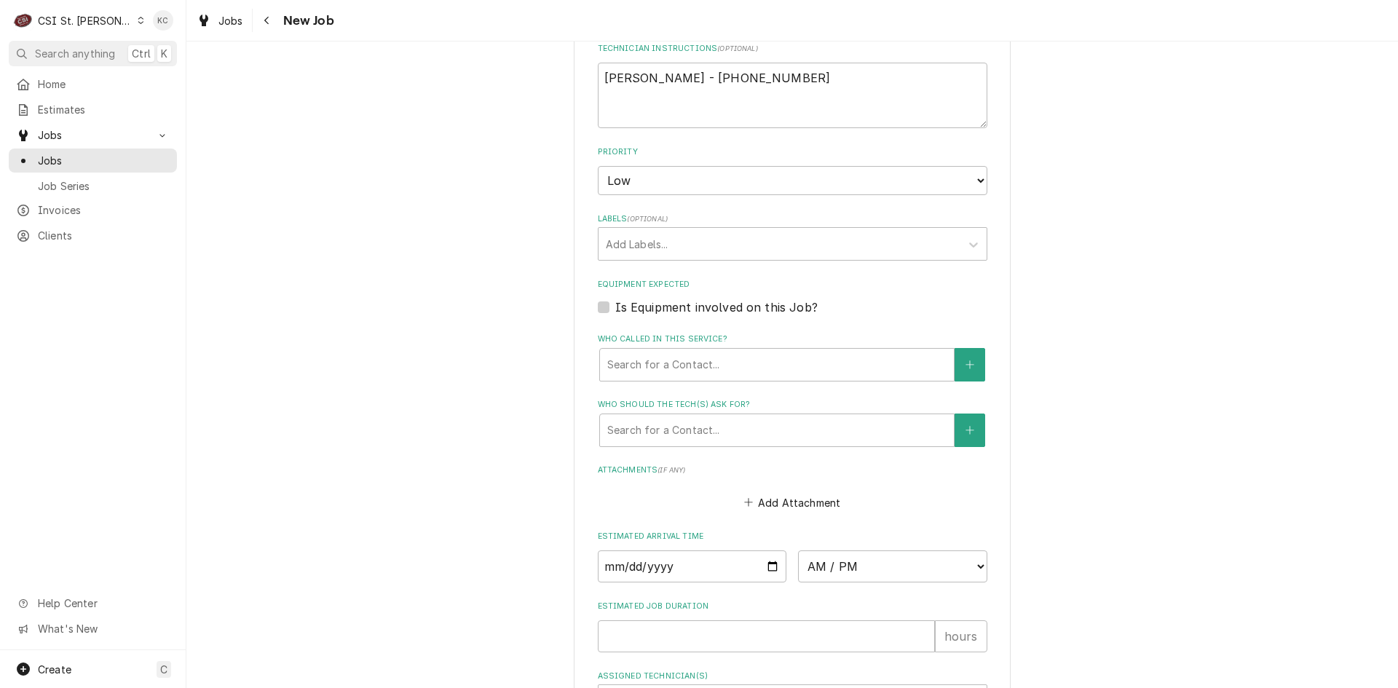
scroll to position [801, 0]
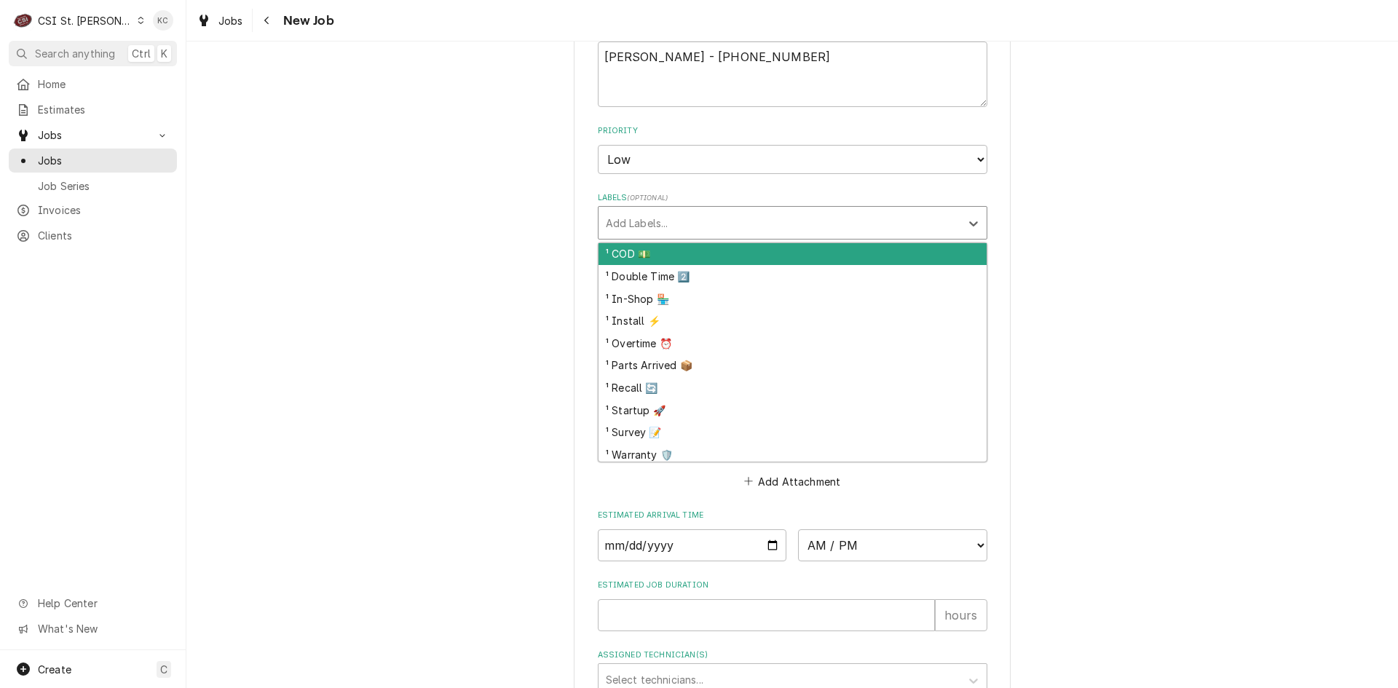
click at [678, 226] on div "Labels" at bounding box center [779, 223] width 347 height 26
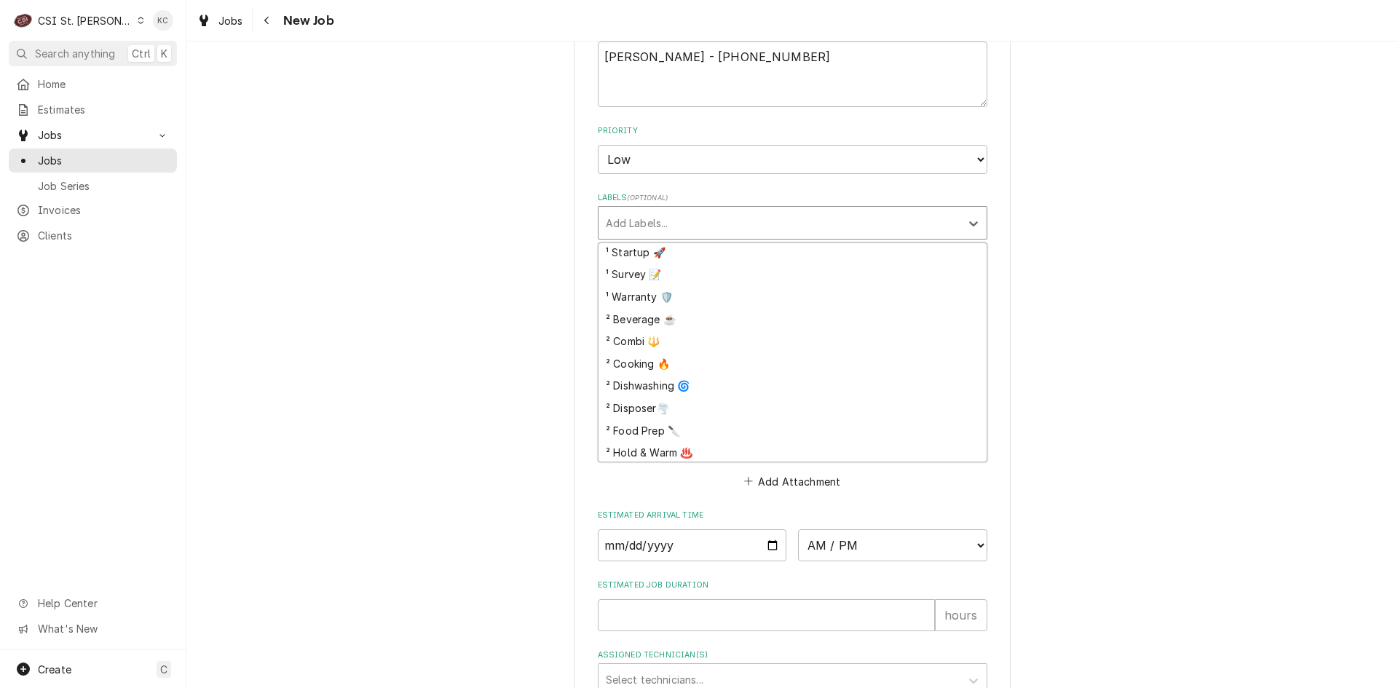
scroll to position [214, 0]
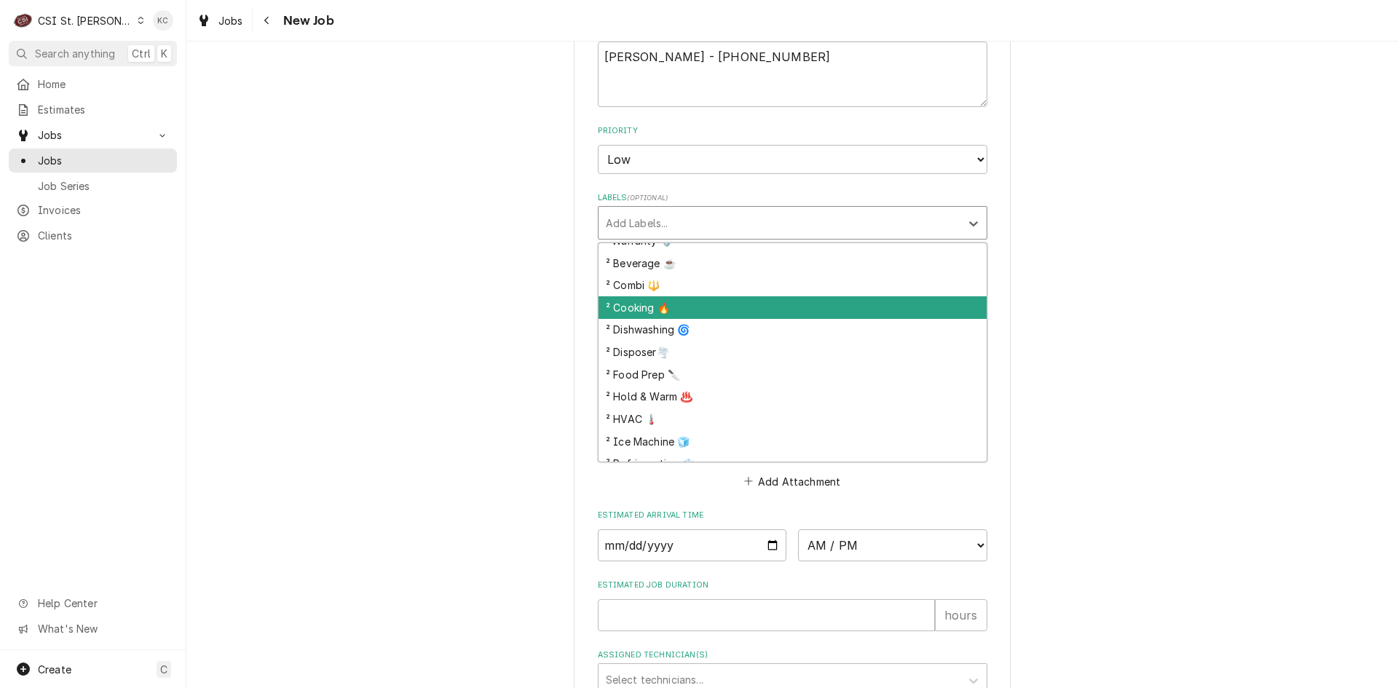
click at [716, 311] on div "² Cooking 🔥" at bounding box center [793, 307] width 388 height 23
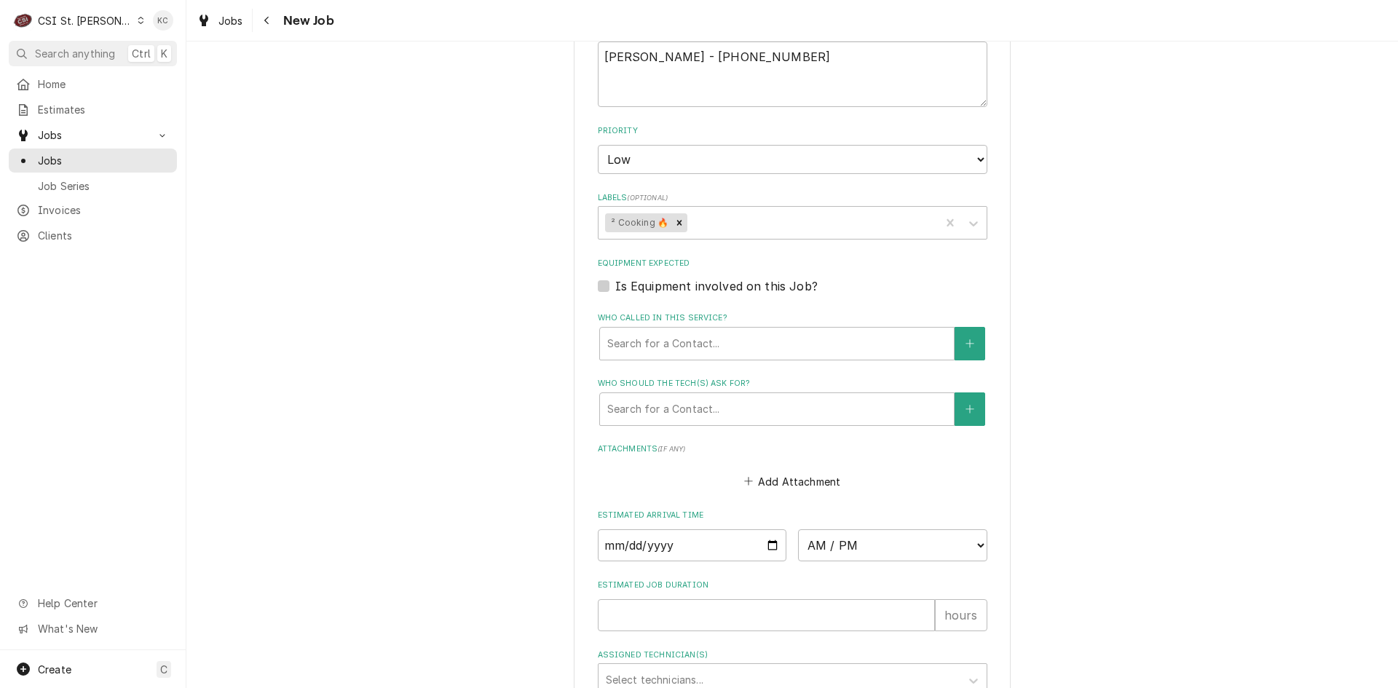
click at [1165, 293] on div "Please provide the following information to create a job: Client Details Client…" at bounding box center [792, 106] width 1212 height 1700
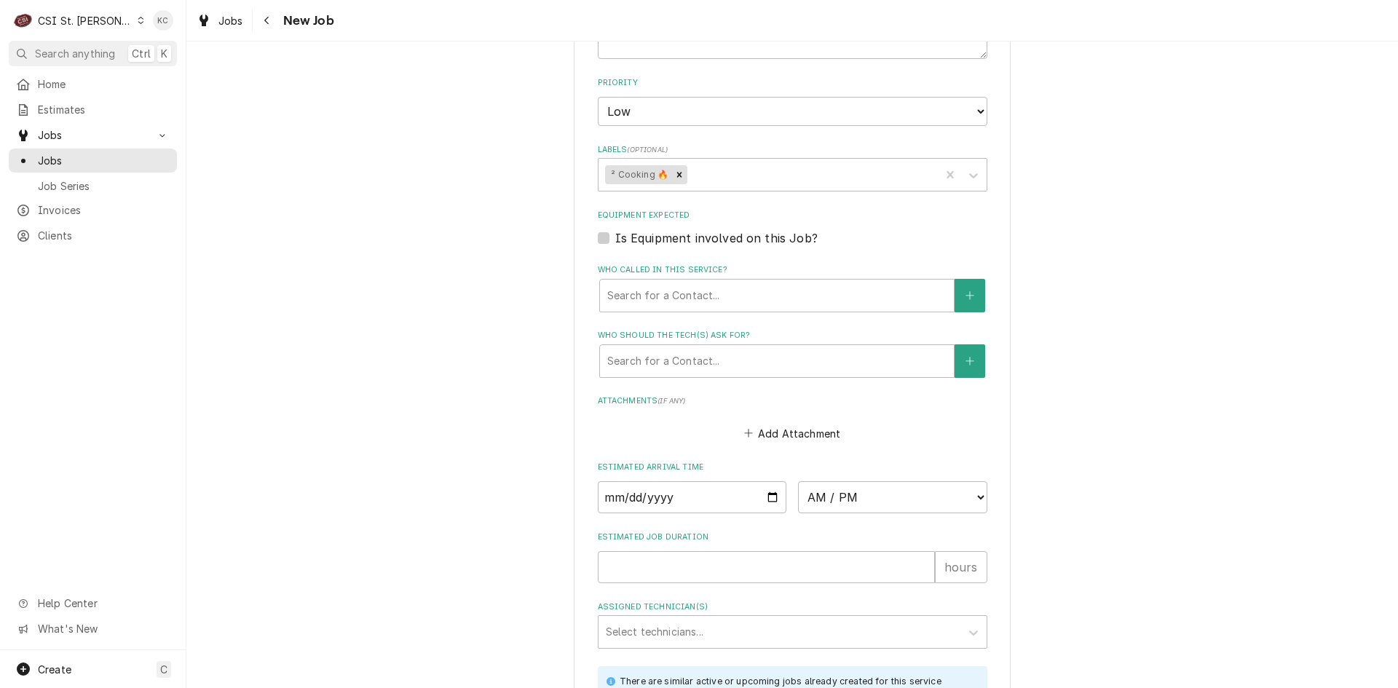
scroll to position [874, 0]
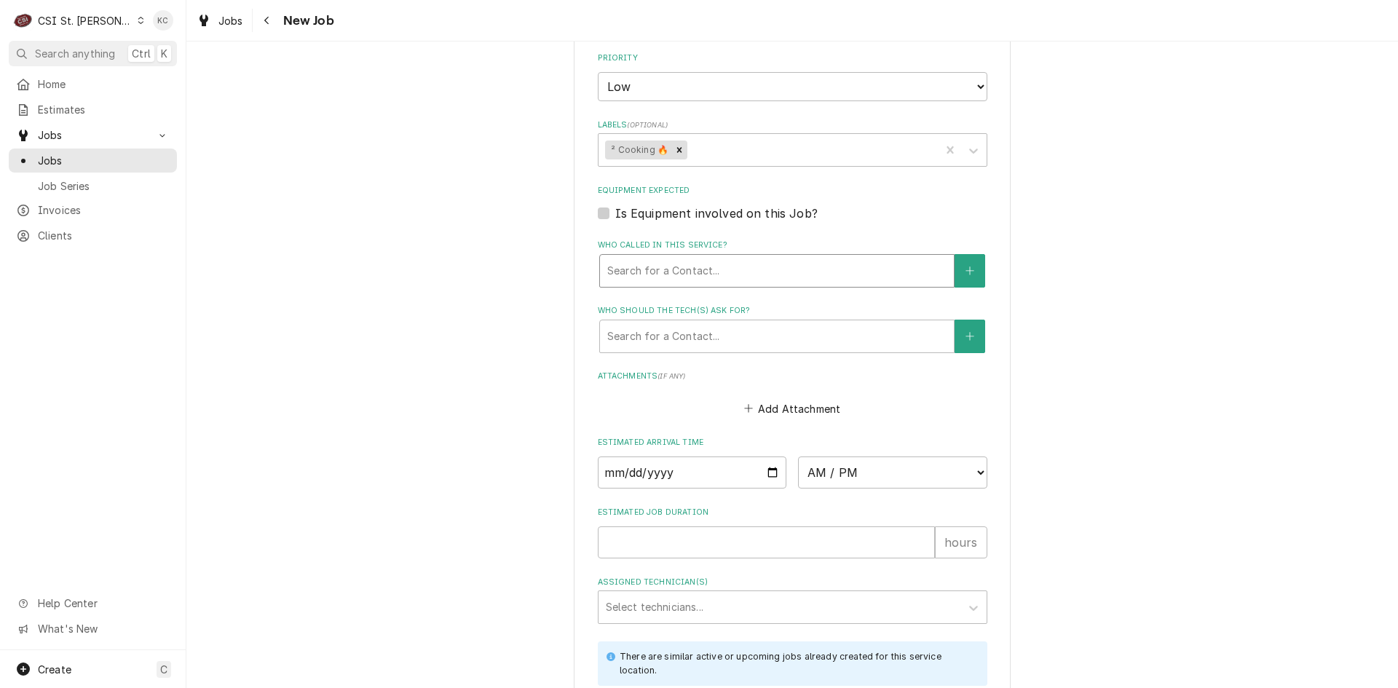
click at [740, 272] on div "Who called in this service?" at bounding box center [776, 271] width 339 height 26
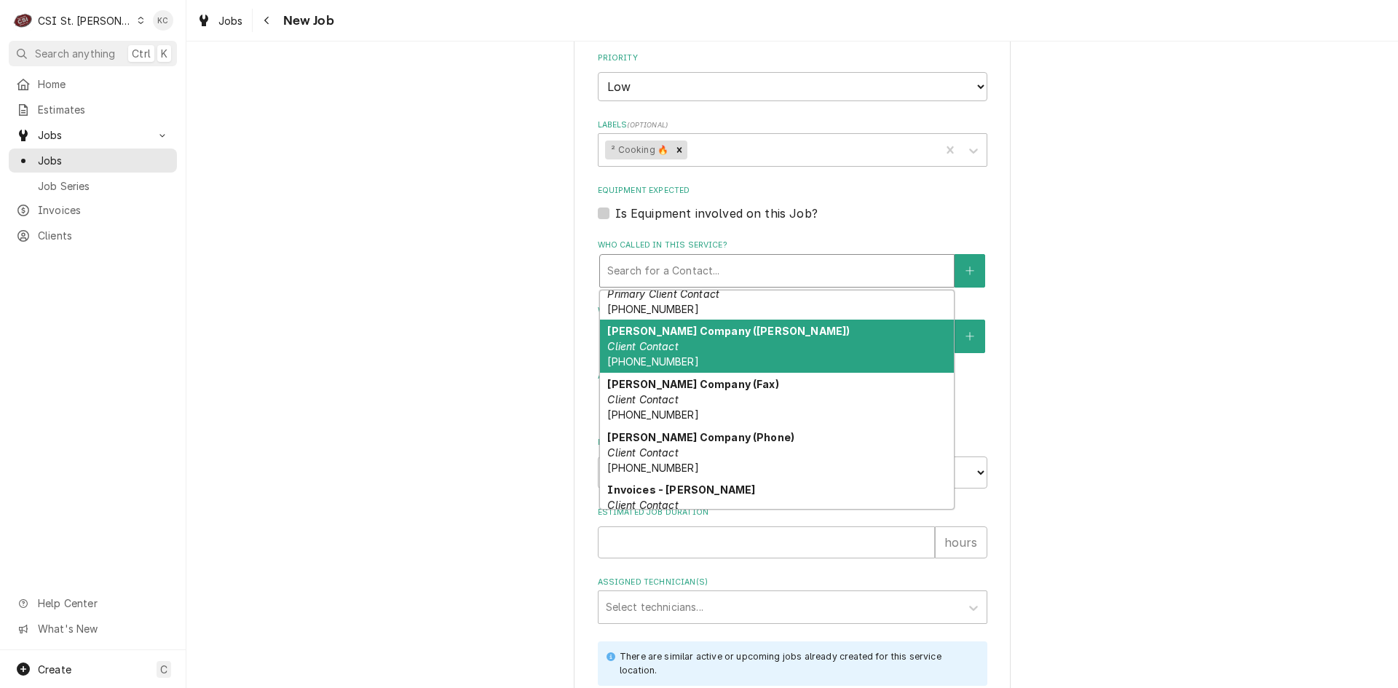
scroll to position [291, 0]
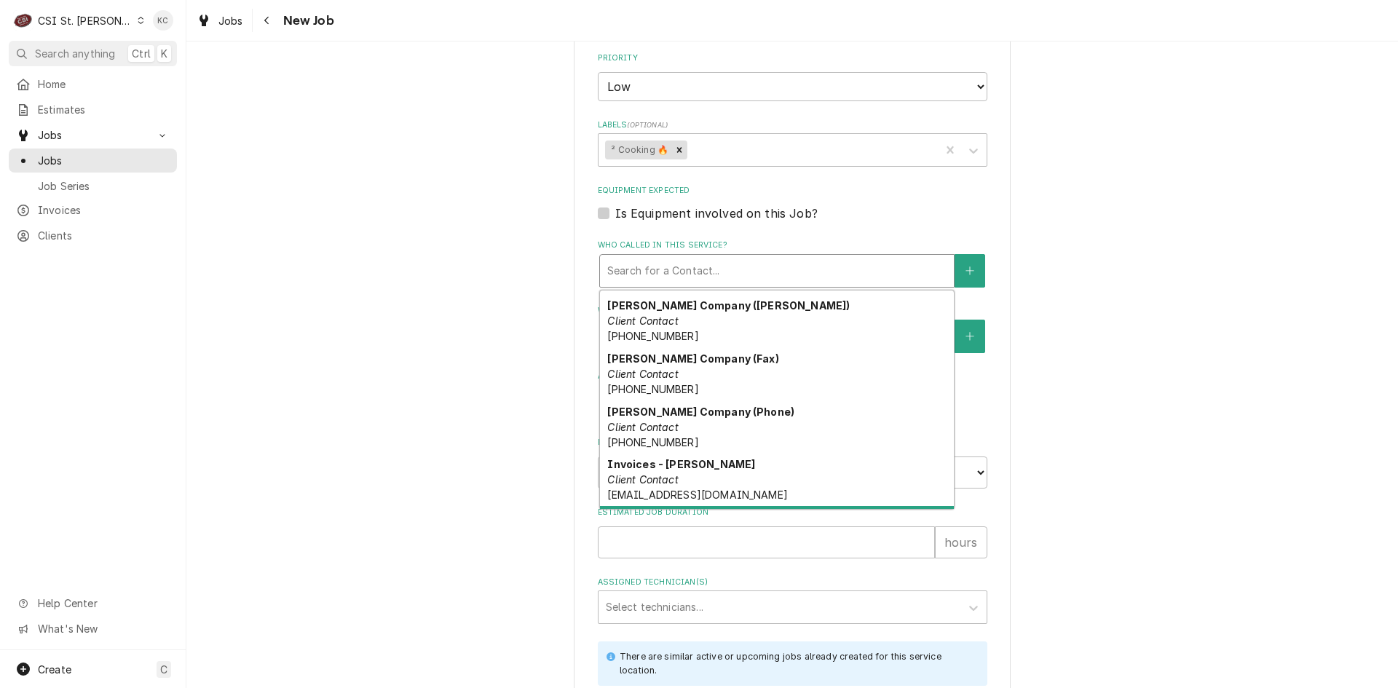
click at [729, 506] on div "JOHN KANNADY Primary Location Contact (314) 540-3379" at bounding box center [777, 532] width 354 height 53
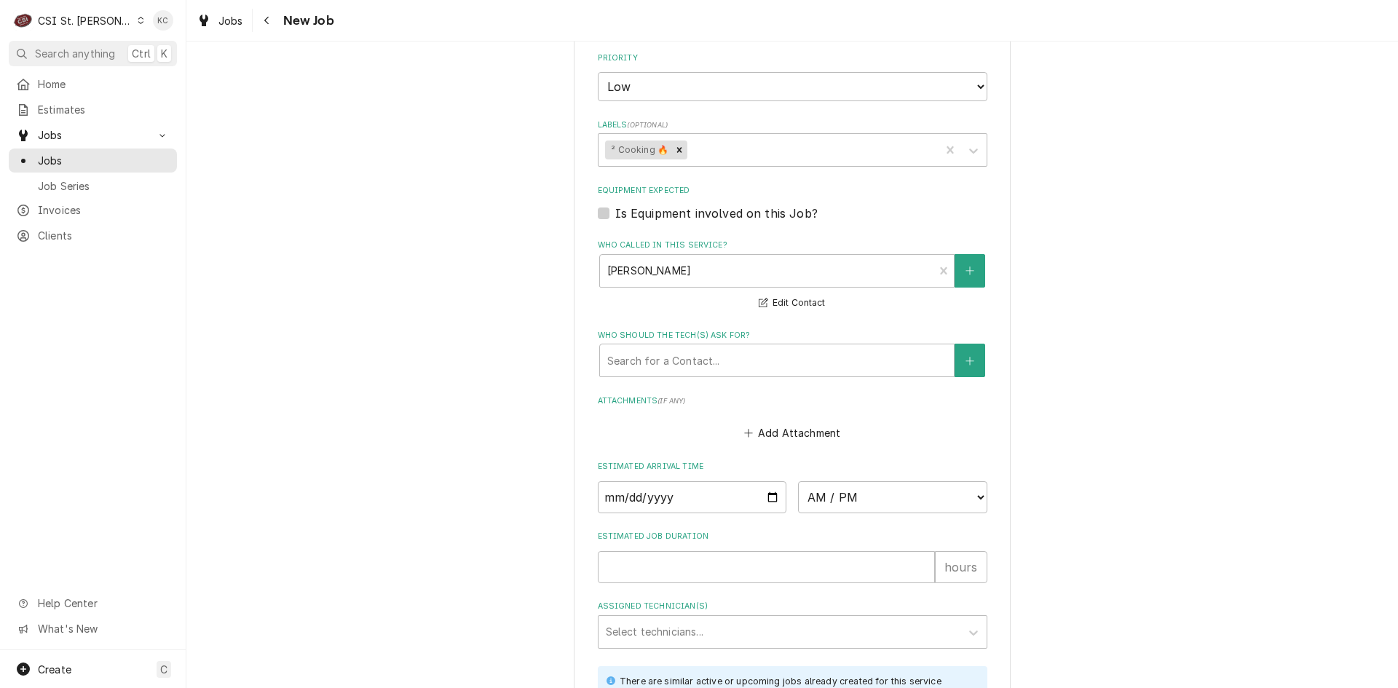
click at [1056, 396] on div "Please provide the following information to create a job: Client Details Client…" at bounding box center [792, 45] width 1212 height 1725
click at [1166, 435] on div "Please provide the following information to create a job: Client Details Client…" at bounding box center [792, 45] width 1212 height 1725
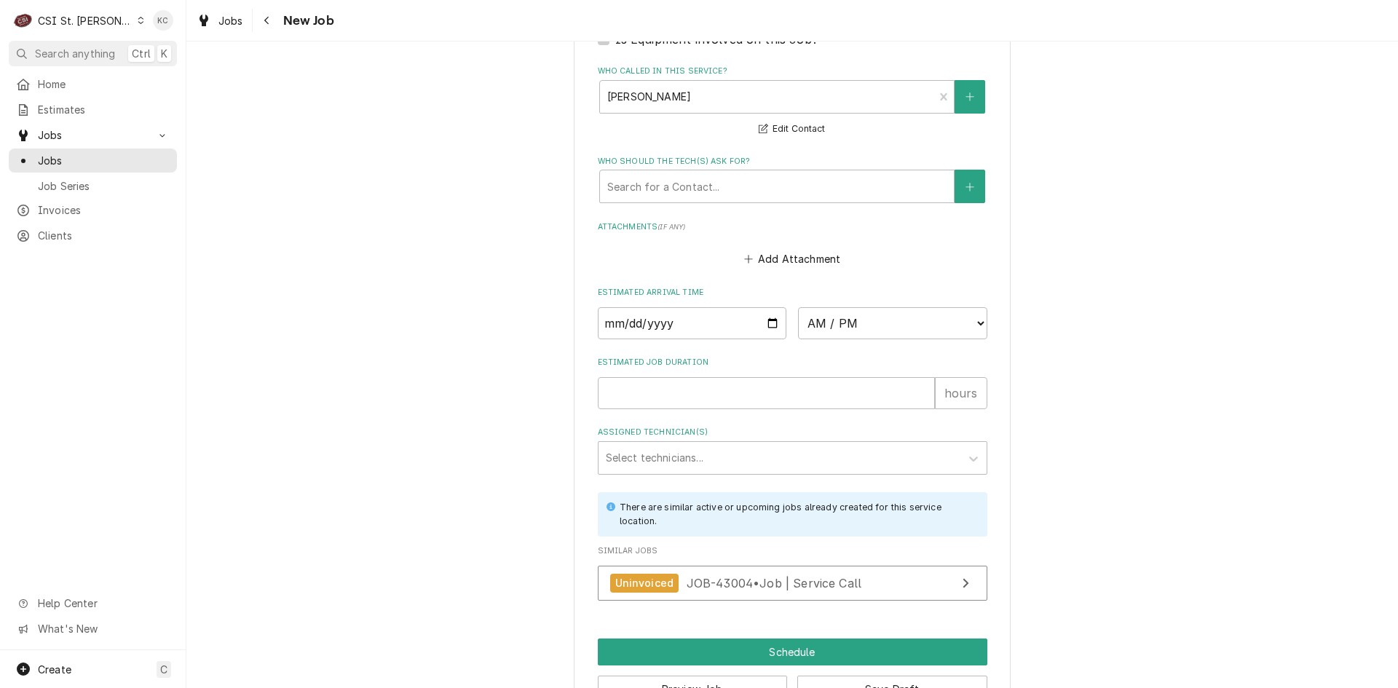
scroll to position [1094, 0]
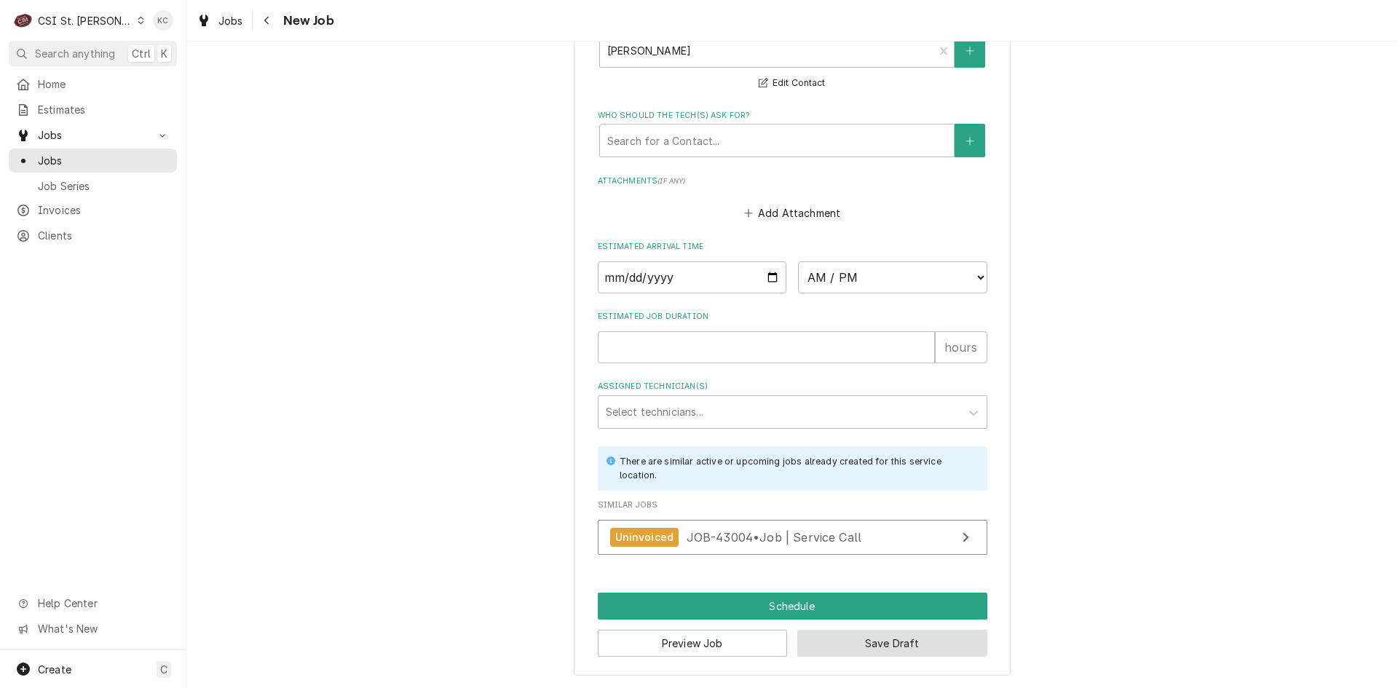
click at [897, 644] on button "Save Draft" at bounding box center [892, 643] width 190 height 27
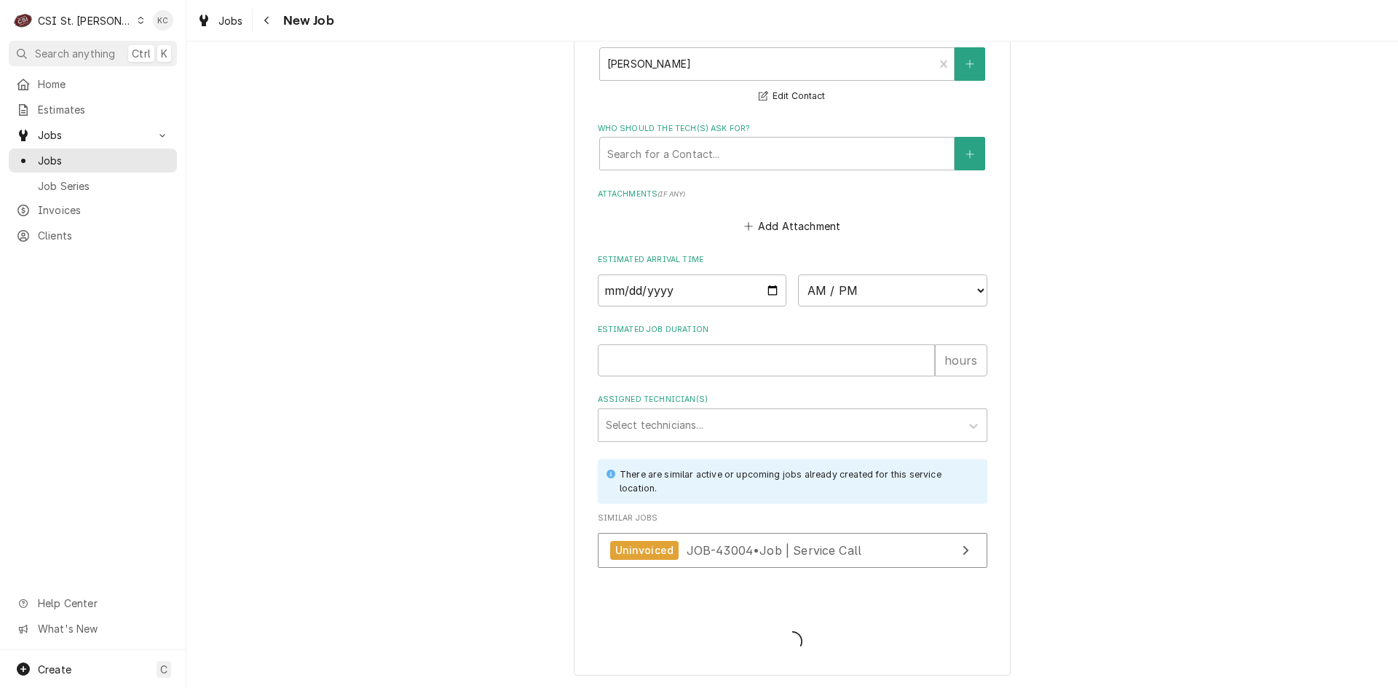
scroll to position [1081, 0]
type textarea "x"
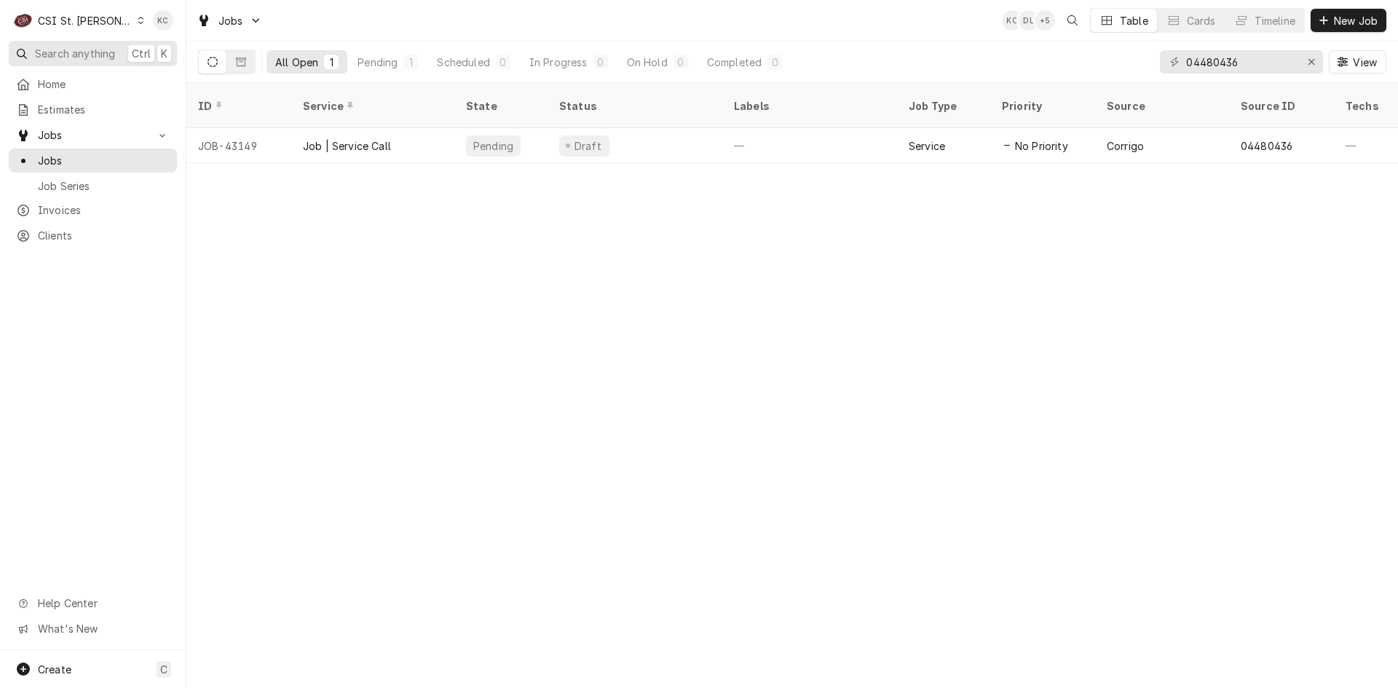
click at [71, 59] on span "Search anything" at bounding box center [75, 53] width 80 height 15
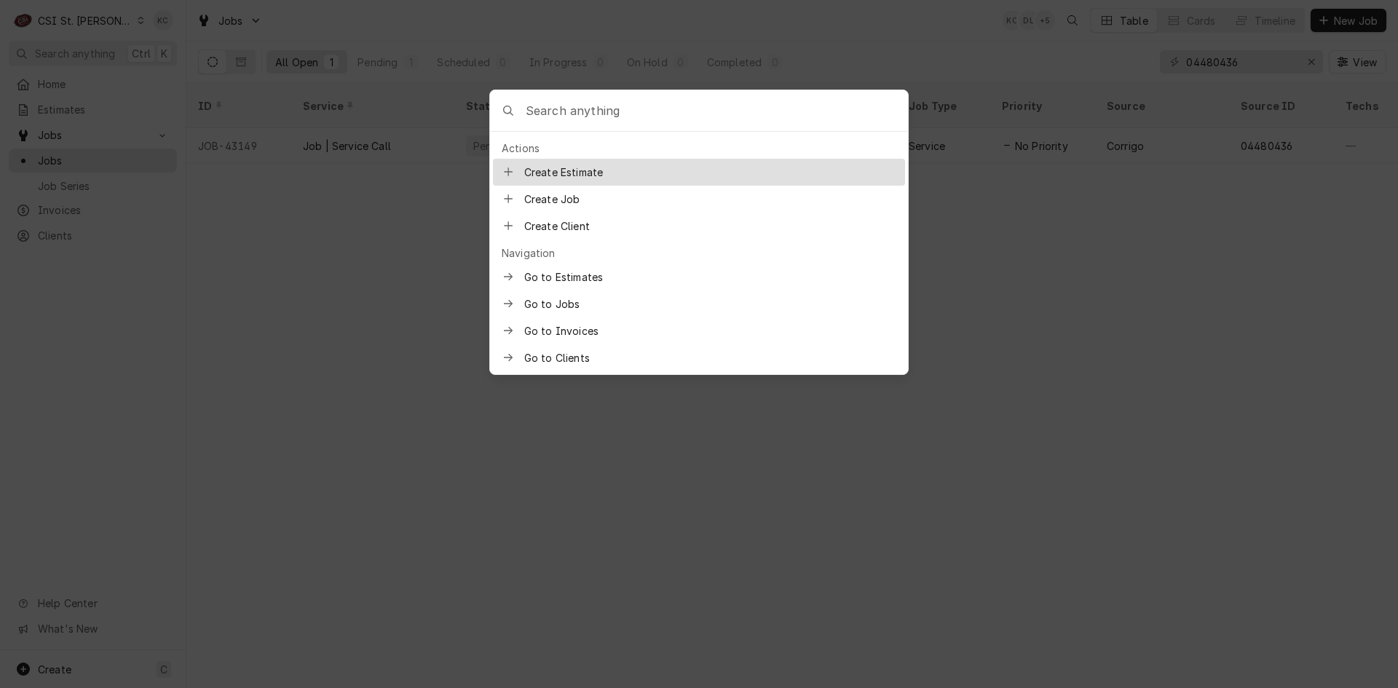
drag, startPoint x: 1129, startPoint y: 388, endPoint x: 1148, endPoint y: 390, distance: 18.3
click at [1129, 388] on body "C CSI [GEOGRAPHIC_DATA][PERSON_NAME] KC Search anything Ctrl K Home Estimates J…" at bounding box center [699, 344] width 1398 height 688
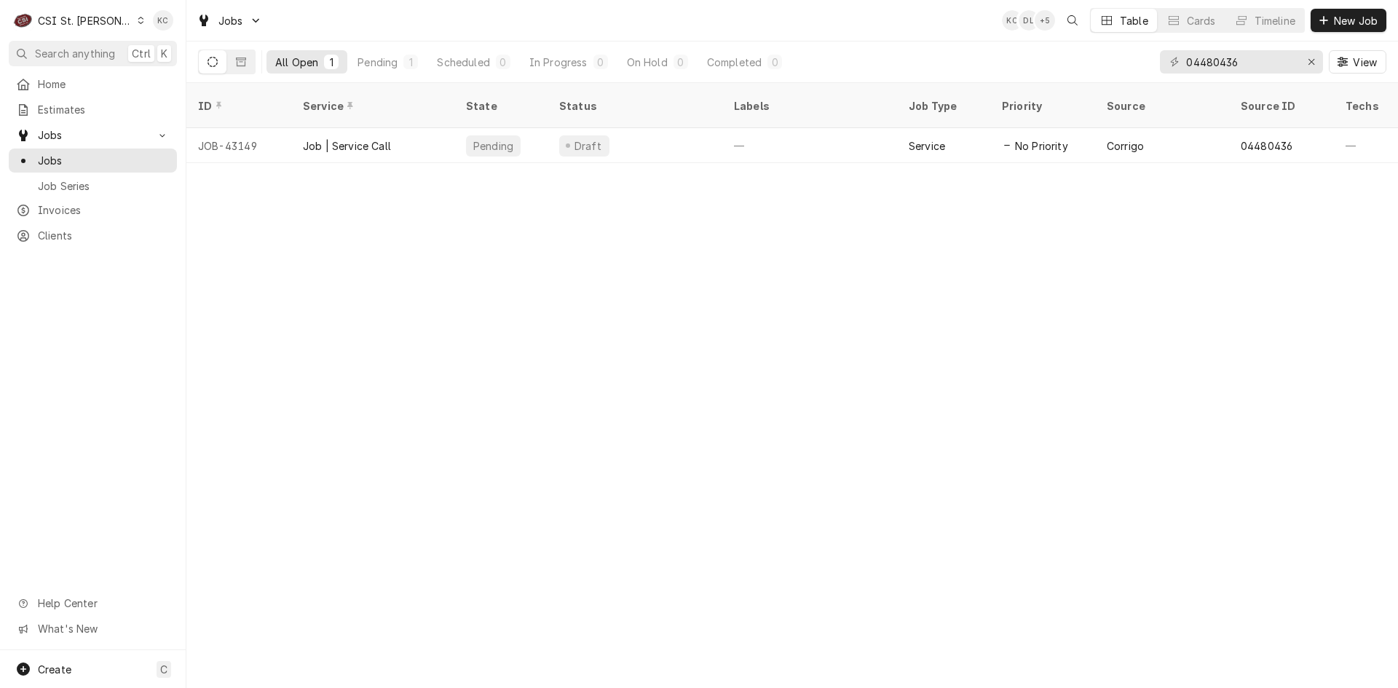
click at [85, 15] on div "CSI St. [PERSON_NAME]" at bounding box center [85, 20] width 95 height 15
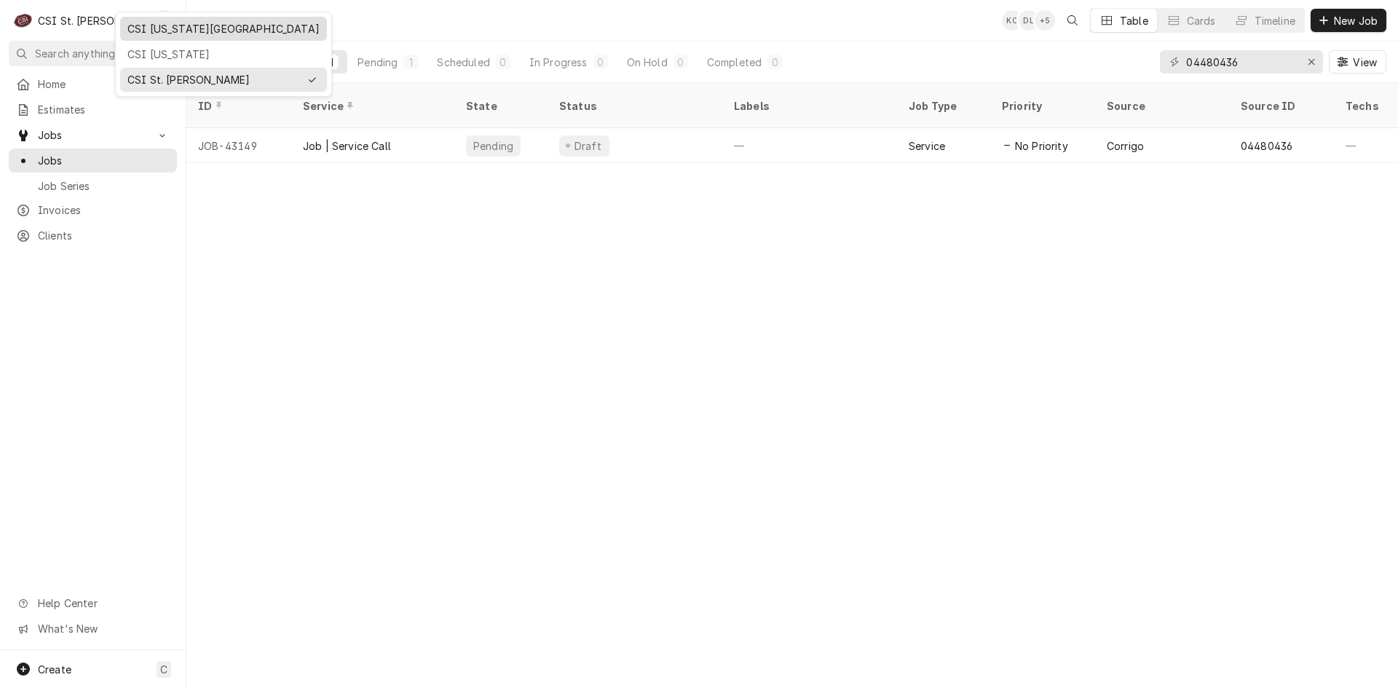
click at [165, 26] on div "CSI [US_STATE][GEOGRAPHIC_DATA]" at bounding box center [223, 28] width 192 height 15
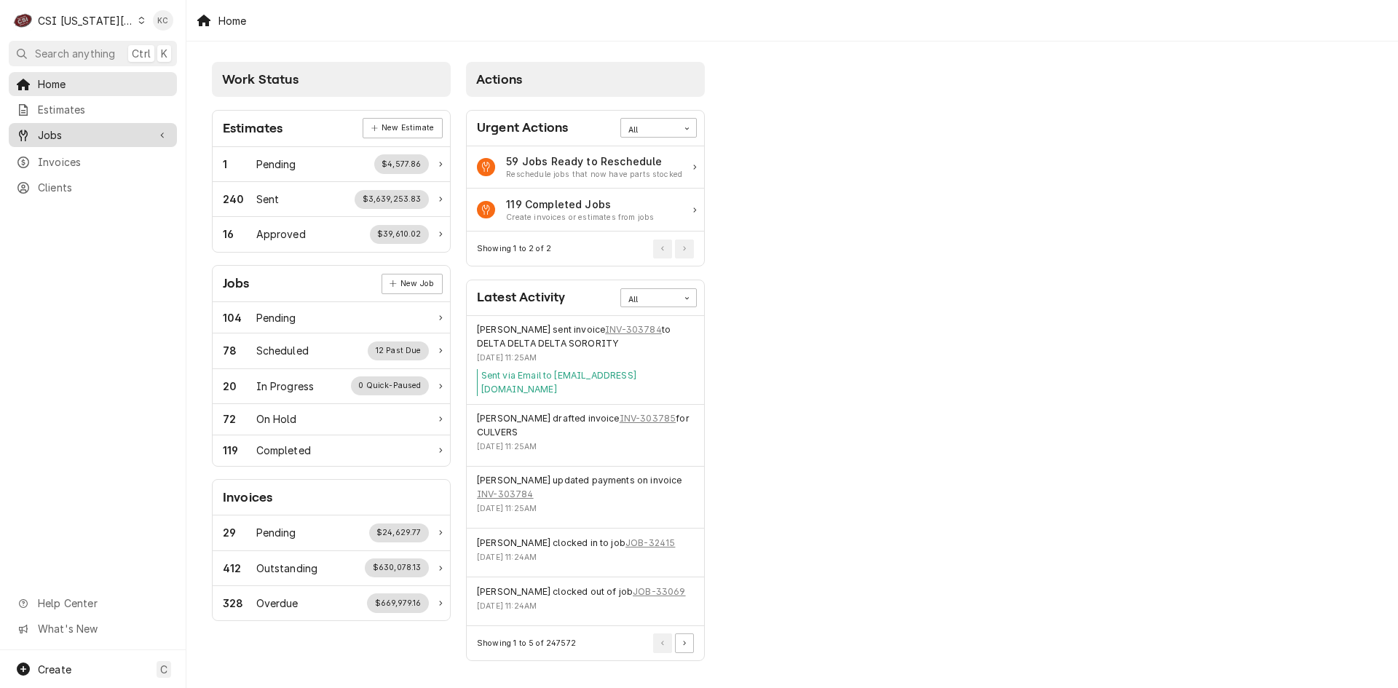
click at [91, 129] on span "Jobs" at bounding box center [93, 134] width 110 height 15
click at [79, 155] on span "Jobs" at bounding box center [104, 160] width 132 height 15
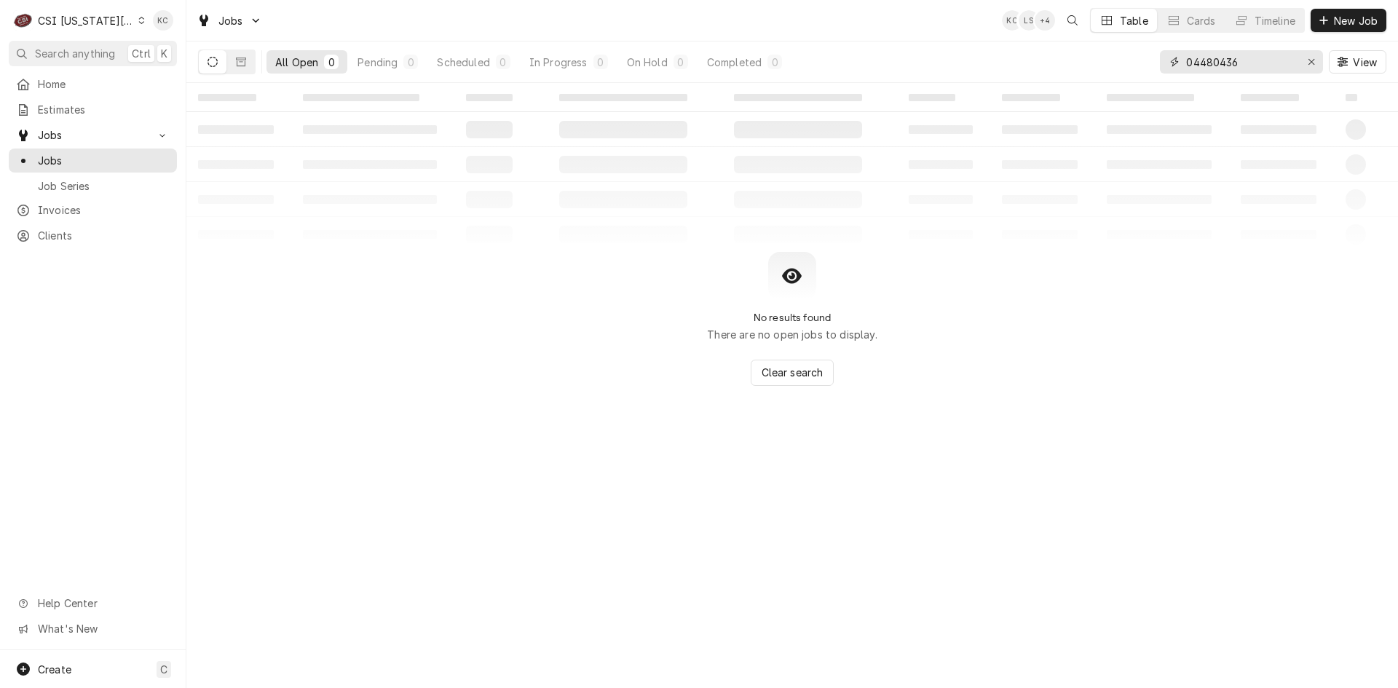
drag, startPoint x: 1252, startPoint y: 63, endPoint x: 1165, endPoint y: 58, distance: 87.5
click at [1165, 58] on div "04480436" at bounding box center [1241, 61] width 163 height 23
type input "5604"
click at [66, 108] on span "Estimates" at bounding box center [104, 109] width 132 height 15
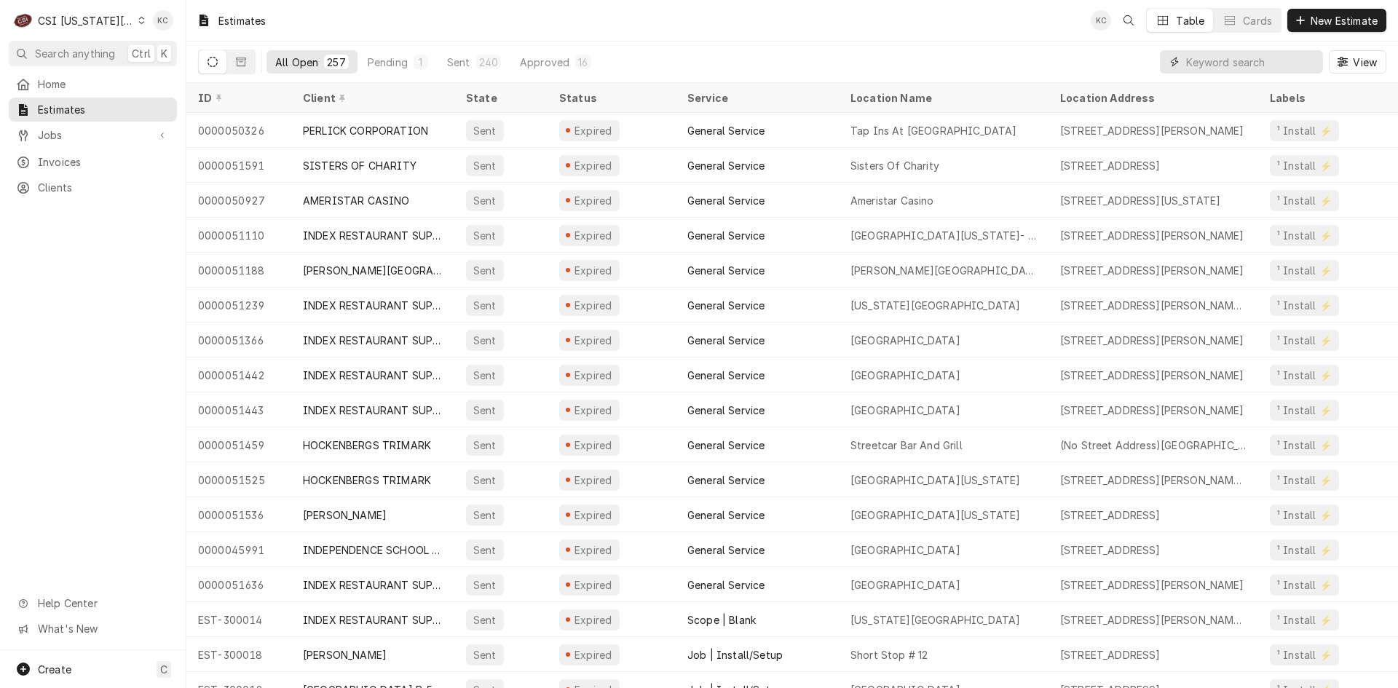
click at [1257, 63] on input "Dynamic Content Wrapper" at bounding box center [1251, 61] width 130 height 23
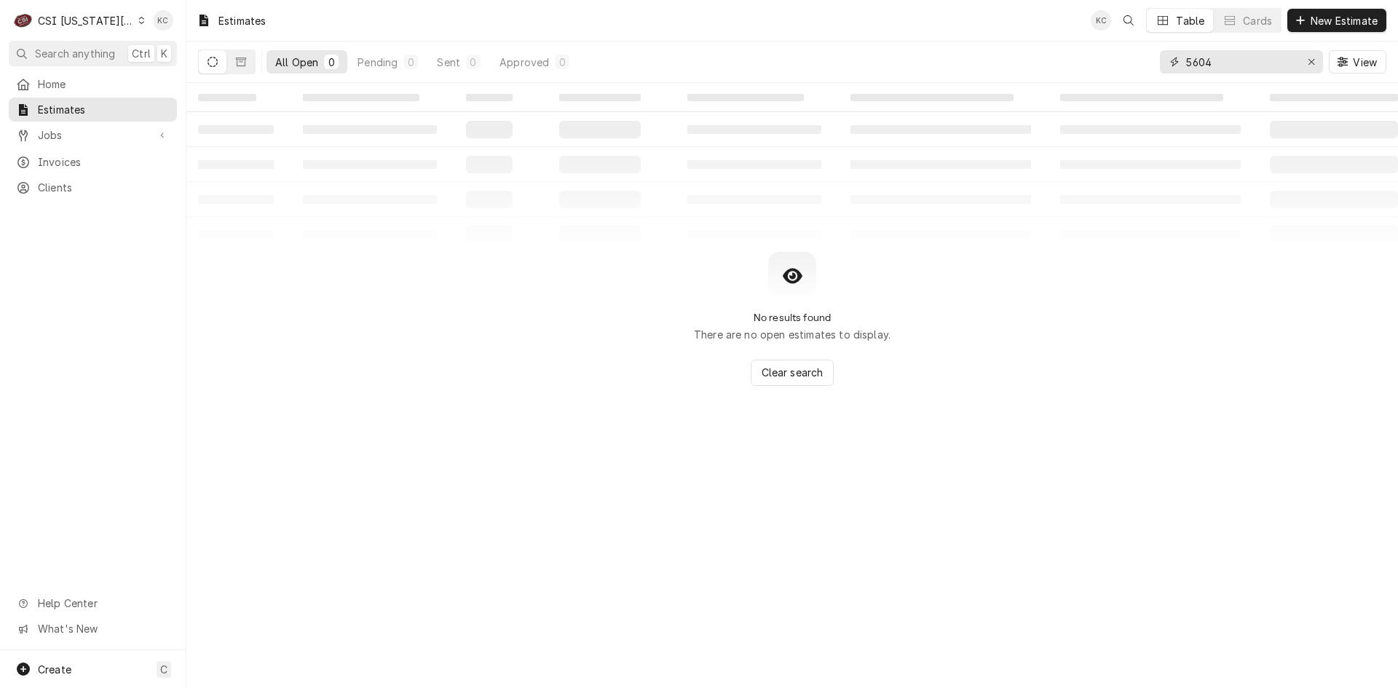
type input "5604"
click at [102, 20] on div "CSI Kansas City" at bounding box center [86, 20] width 96 height 15
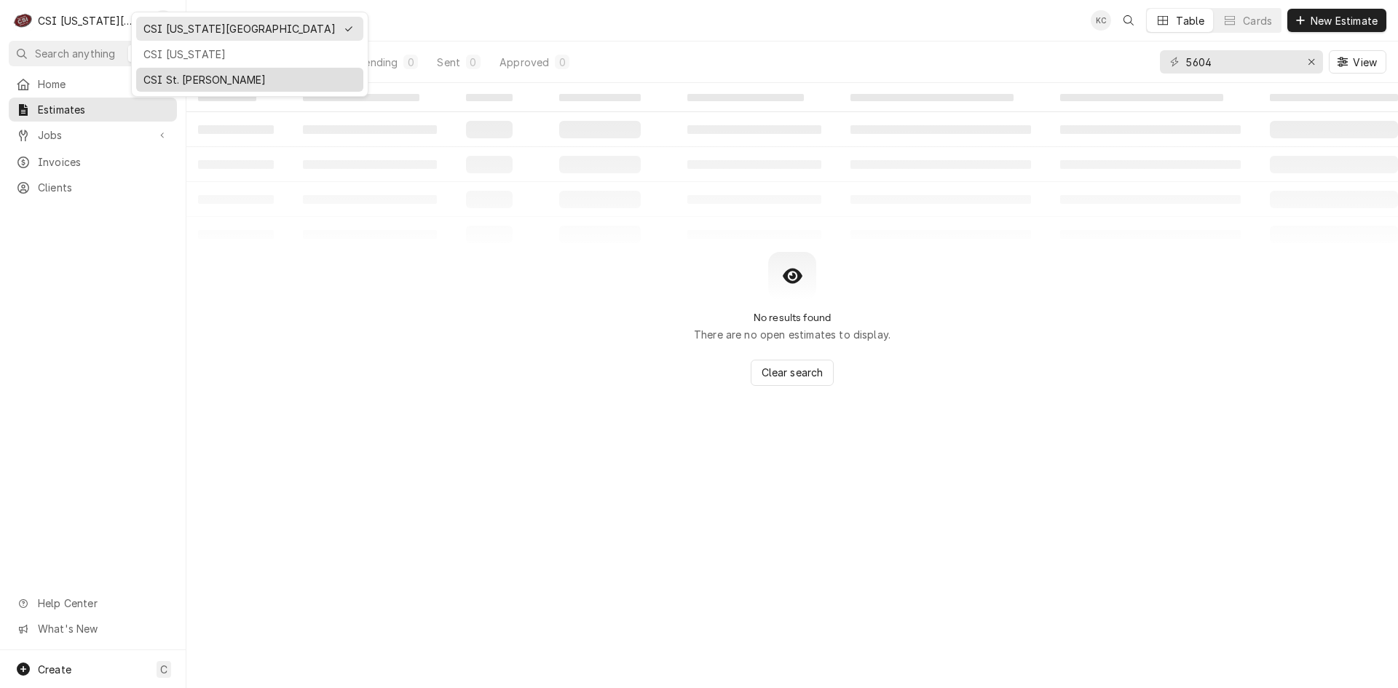
click at [186, 72] on div "CSI St. [PERSON_NAME]" at bounding box center [249, 79] width 213 height 15
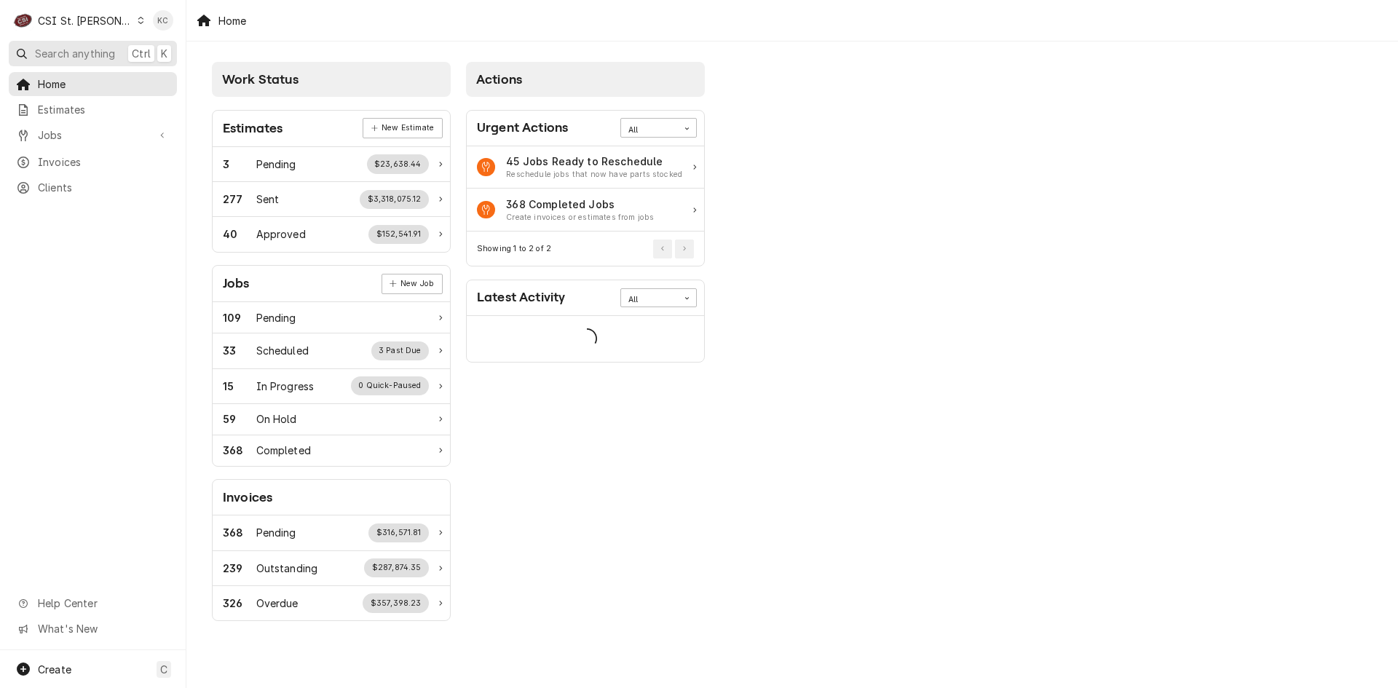
click at [99, 47] on span "Search anything" at bounding box center [75, 53] width 80 height 15
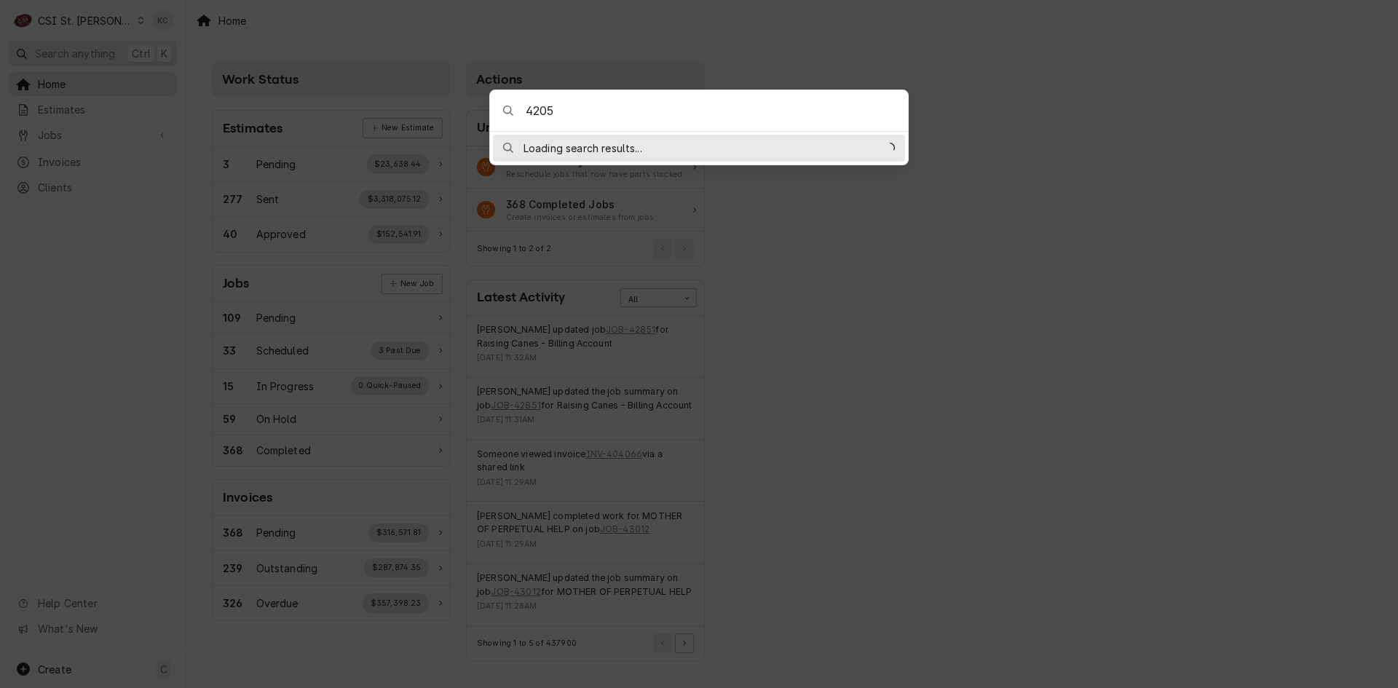
type input "42050"
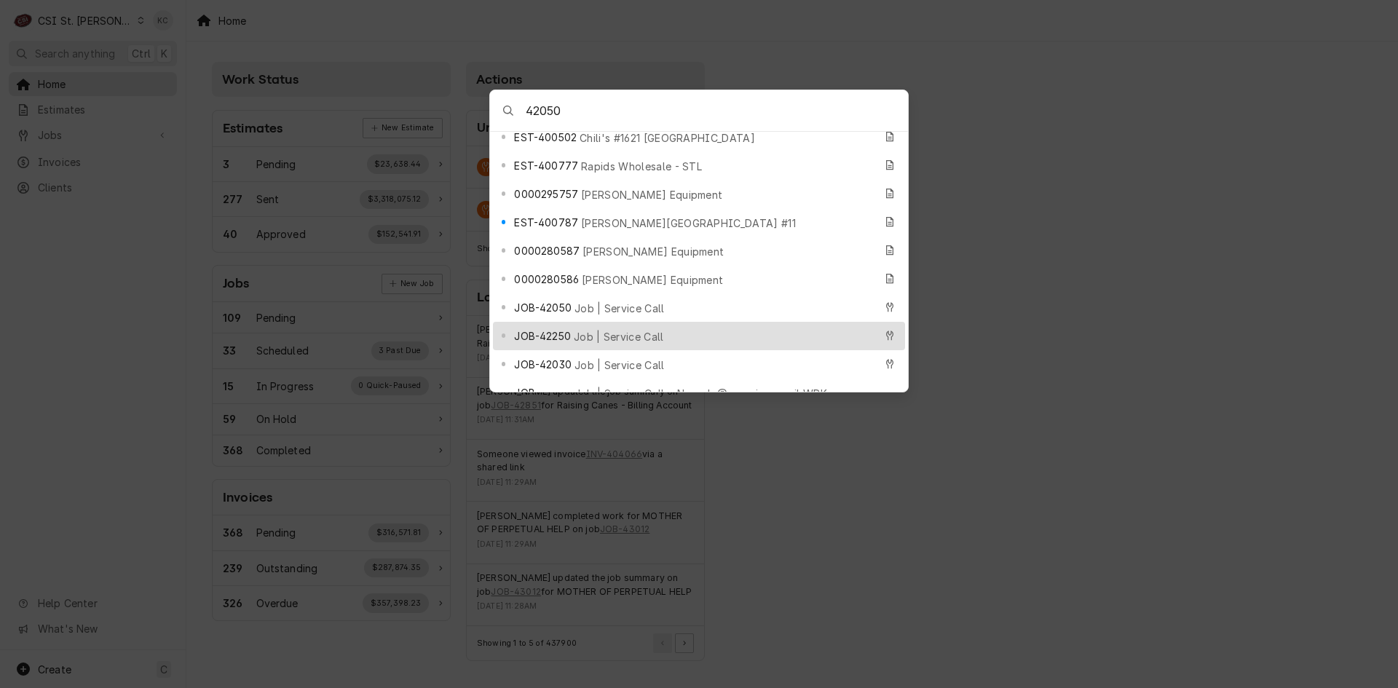
scroll to position [364, 0]
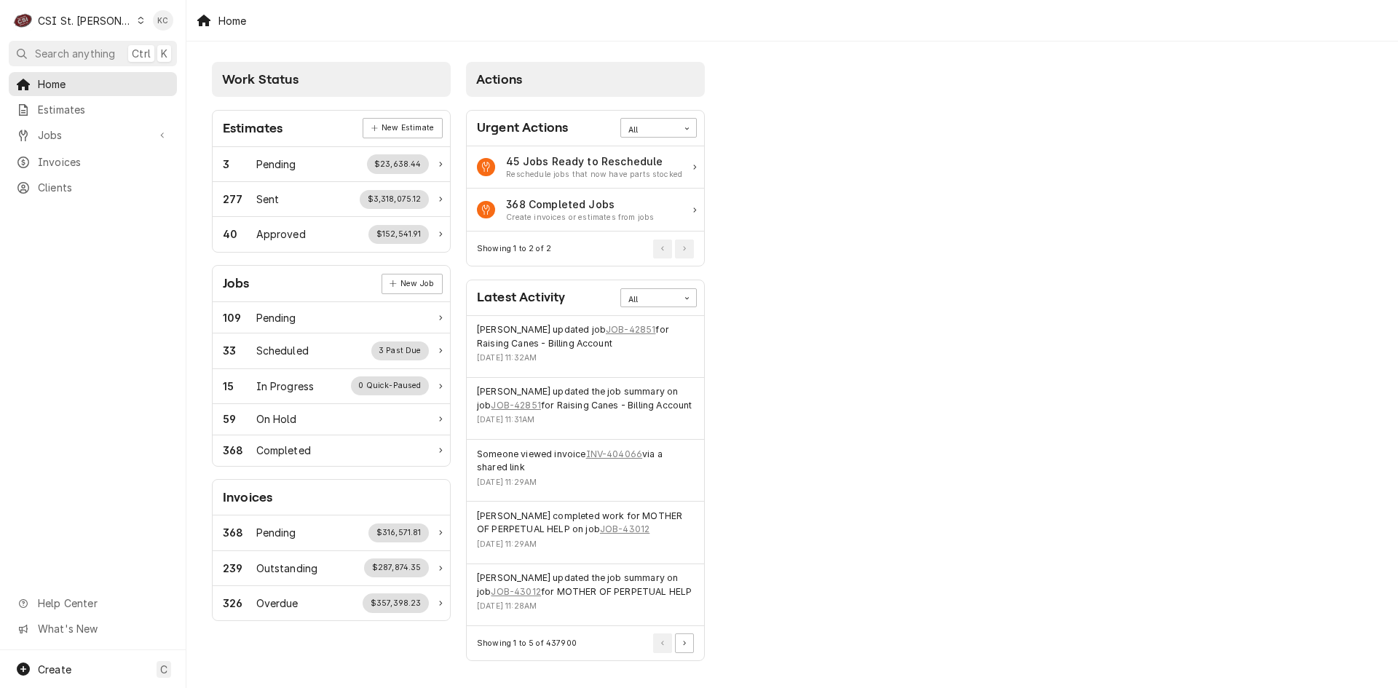
click at [1234, 194] on body "C CSI St. [PERSON_NAME] KC Search anything Ctrl K Home Estimates Jobs Jobs Job …" at bounding box center [699, 344] width 1398 height 688
click at [43, 134] on span "Jobs" at bounding box center [93, 134] width 110 height 15
click at [47, 159] on span "Jobs" at bounding box center [104, 160] width 132 height 15
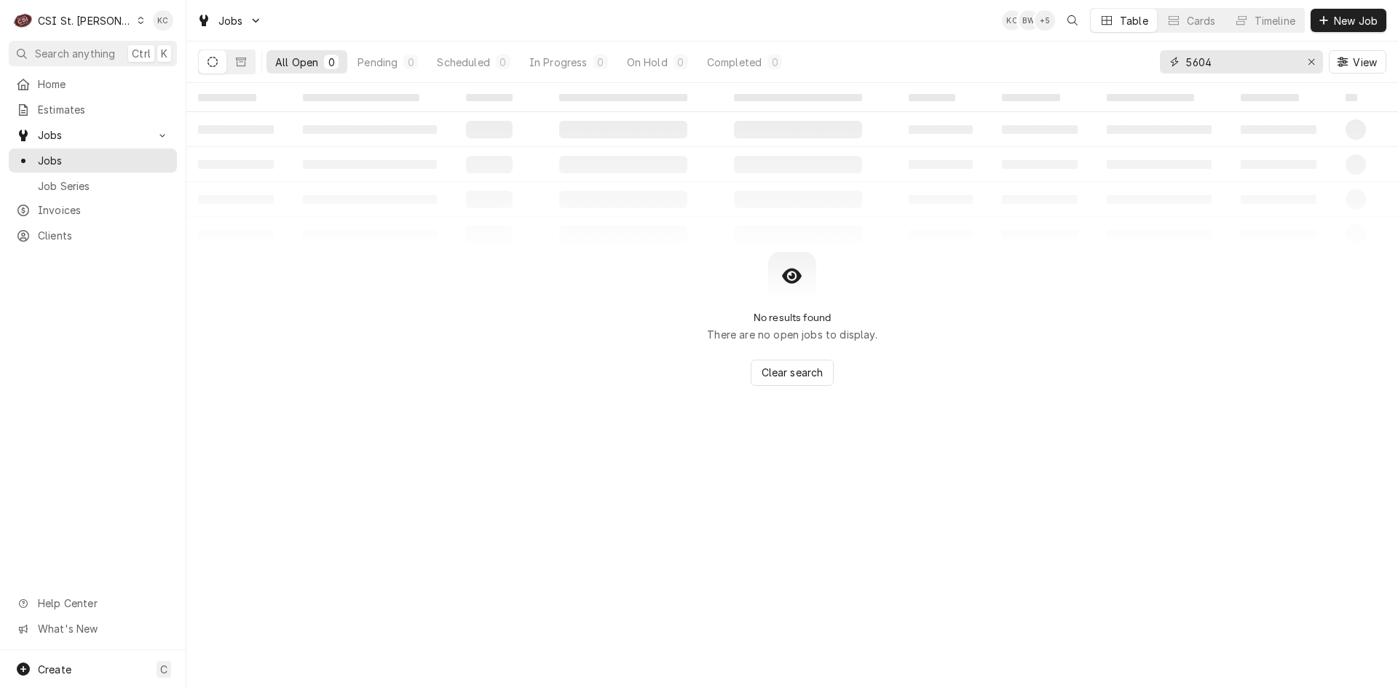
drag, startPoint x: 1242, startPoint y: 63, endPoint x: 1115, endPoint y: 63, distance: 126.7
click at [1115, 63] on div "All Open 0 Pending 0 Scheduled 0 In Progress 0 On Hold 0 Completed 0 5604 View" at bounding box center [792, 62] width 1188 height 41
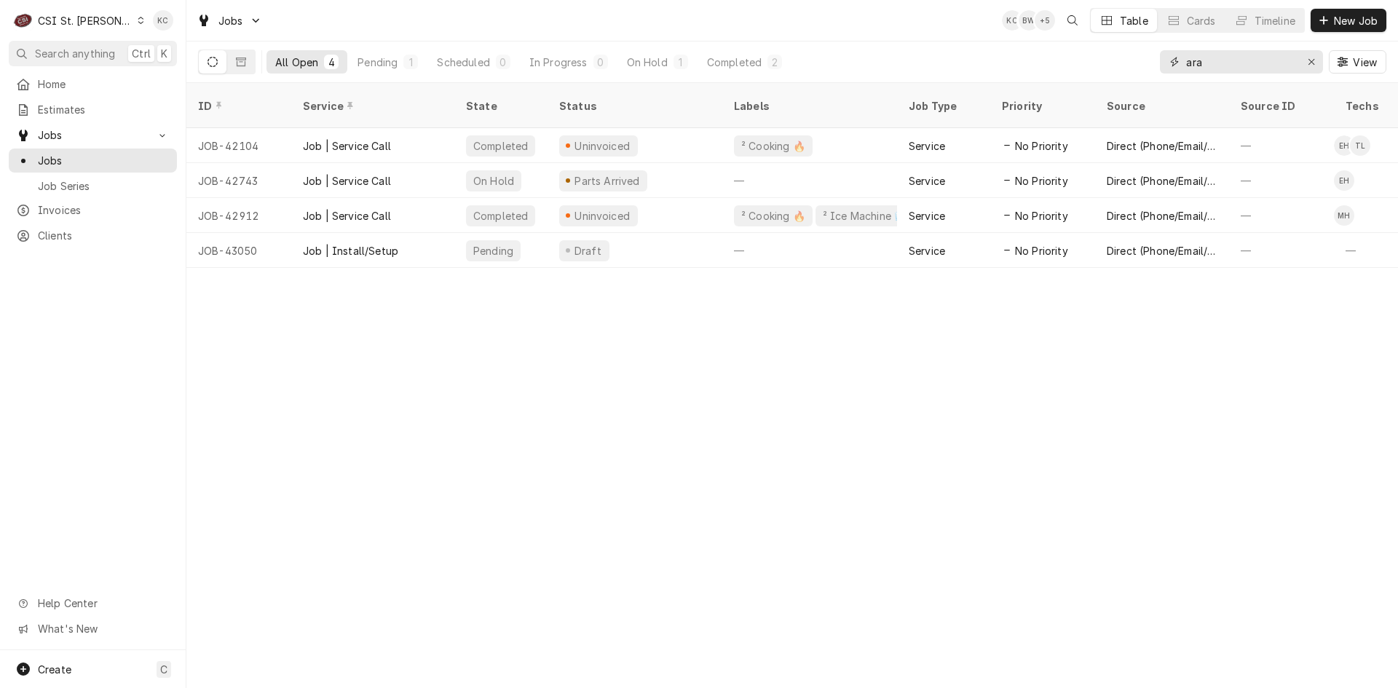
type input "ara"
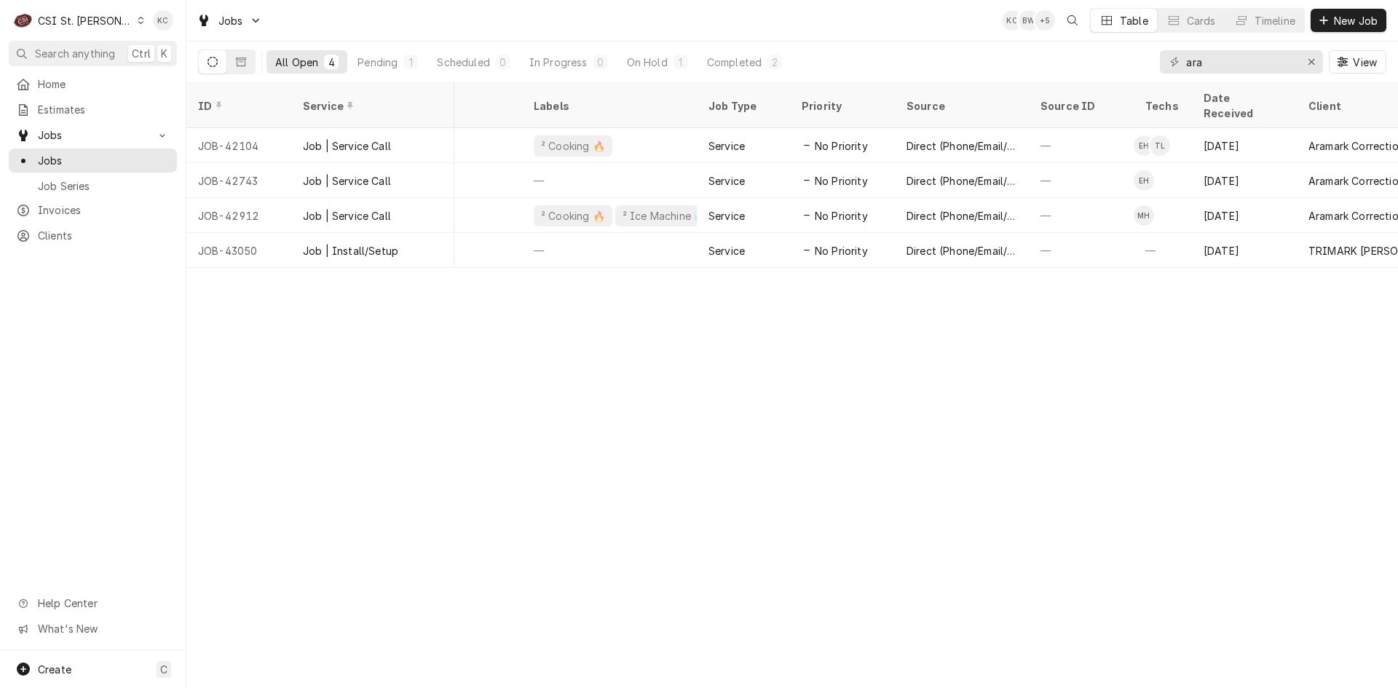
scroll to position [0, 357]
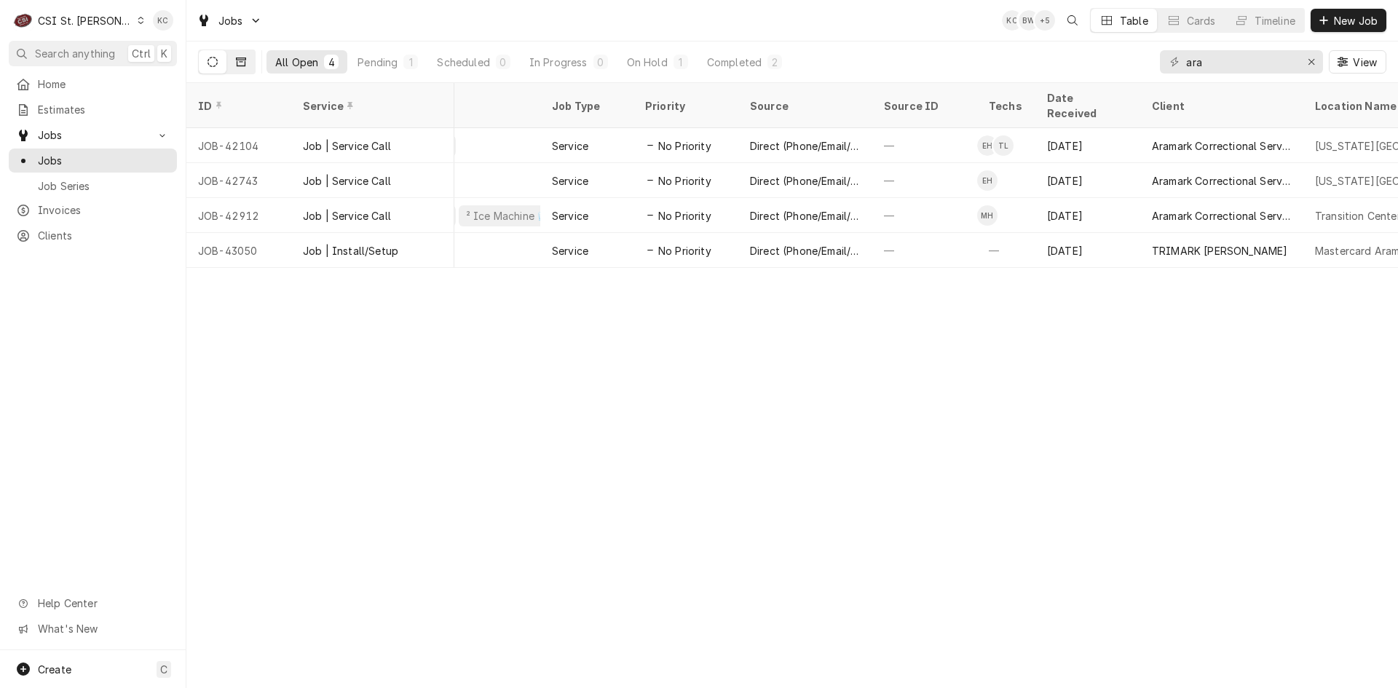
click at [248, 60] on button "Dynamic Content Wrapper" at bounding box center [241, 61] width 28 height 23
